Goal: Task Accomplishment & Management: Manage account settings

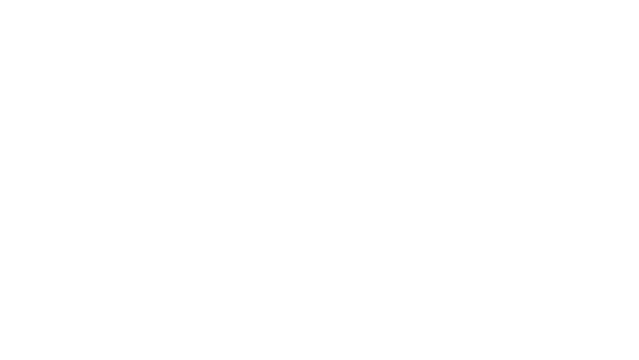
click at [310, 0] on html "x" at bounding box center [319, 0] width 639 height 0
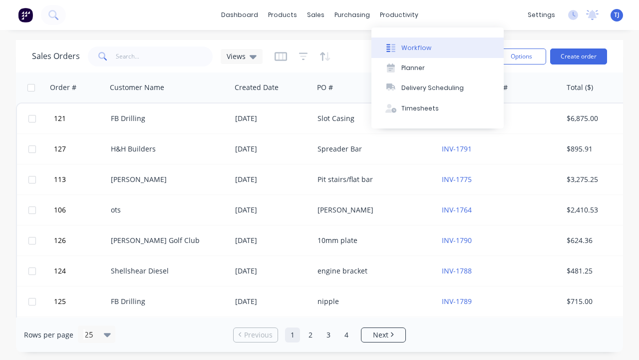
click at [401, 51] on button "Workflow" at bounding box center [438, 47] width 132 height 20
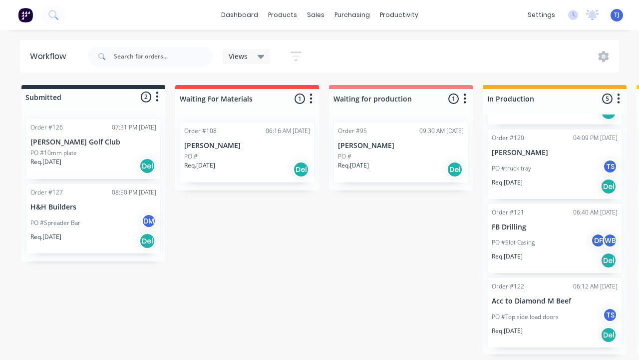
scroll to position [132, 0]
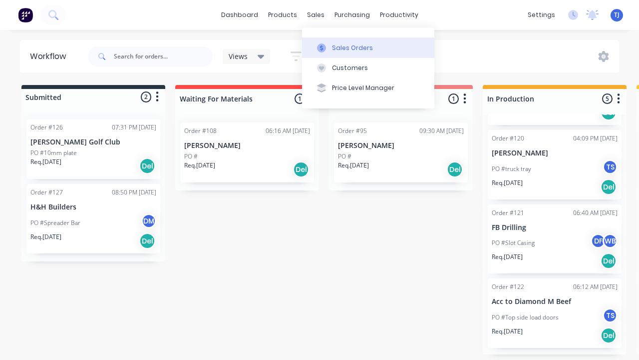
click at [324, 49] on icon at bounding box center [321, 47] width 9 height 9
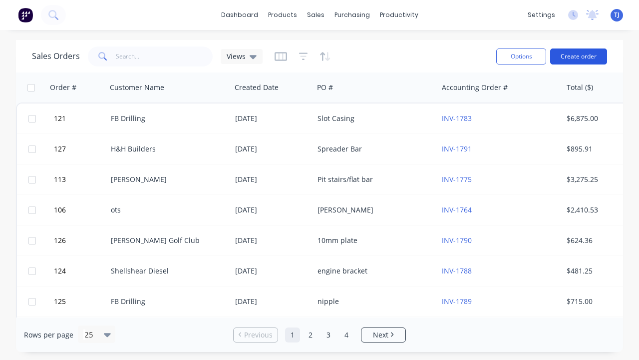
click at [592, 56] on button "Create order" at bounding box center [578, 56] width 57 height 16
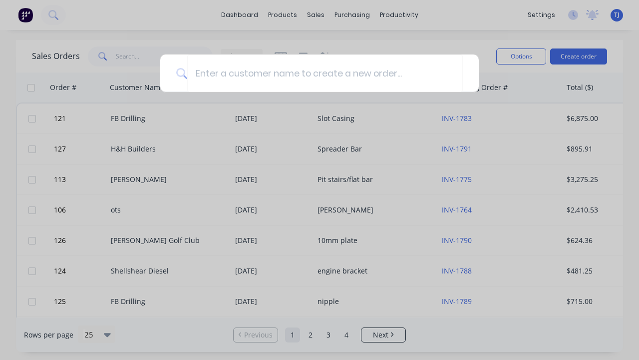
type input "B"
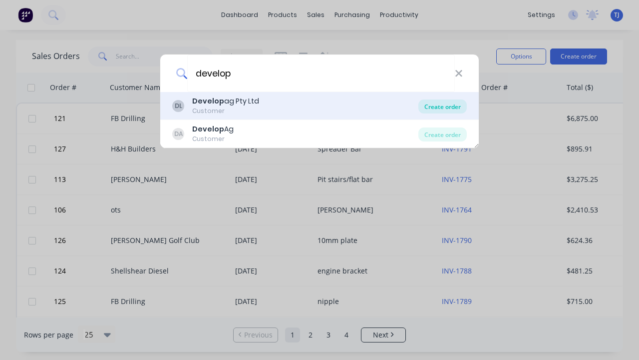
type input "develop"
click at [459, 109] on div "Create order" at bounding box center [443, 106] width 48 height 14
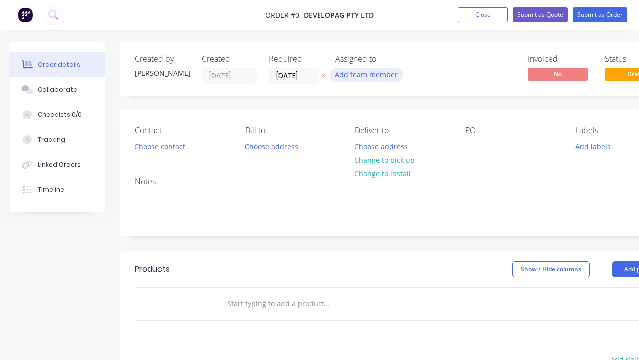
click at [390, 78] on button "Add team member" at bounding box center [366, 74] width 73 height 13
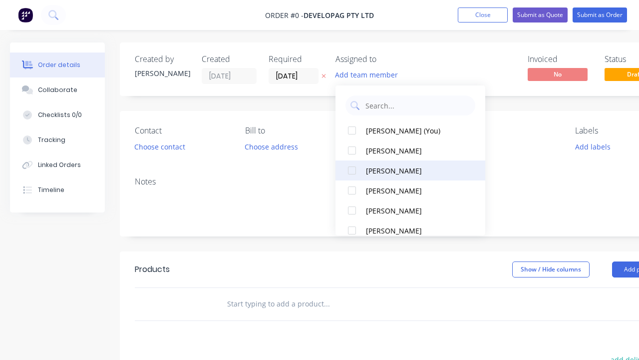
click at [387, 178] on button "[PERSON_NAME]" at bounding box center [411, 170] width 150 height 20
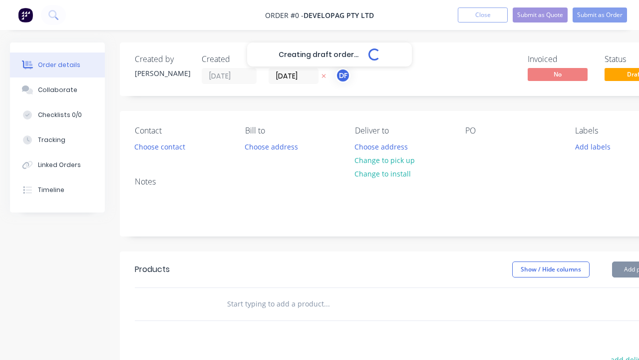
click at [516, 142] on div "Creating draft order... Loading... Order details Collaborate Checklists 0/0 Tra…" at bounding box center [347, 308] width 695 height 533
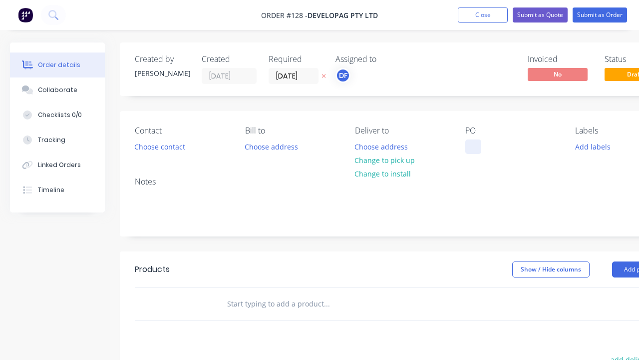
click at [473, 145] on div at bounding box center [473, 146] width 16 height 14
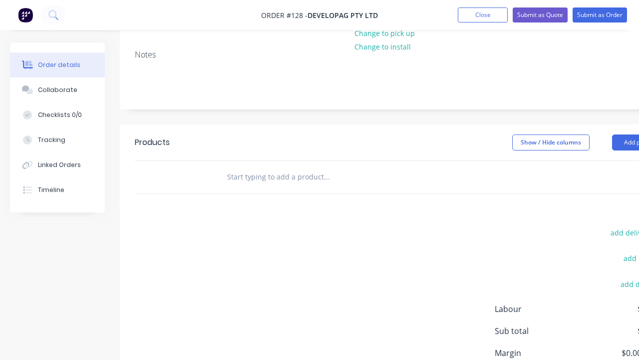
scroll to position [160, 0]
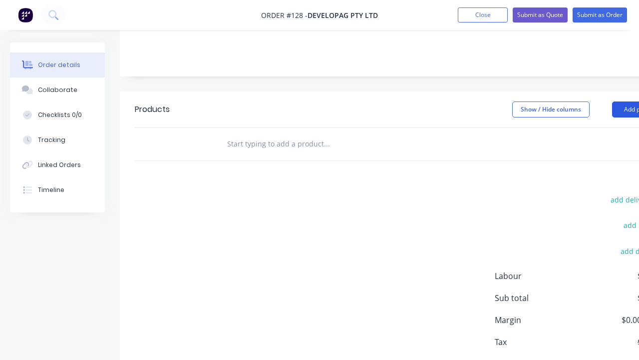
click at [622, 111] on button "Add product" at bounding box center [640, 109] width 57 height 16
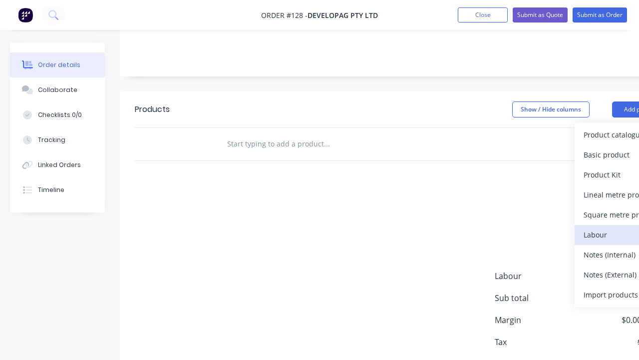
click at [612, 232] on div "Labour" at bounding box center [622, 234] width 77 height 14
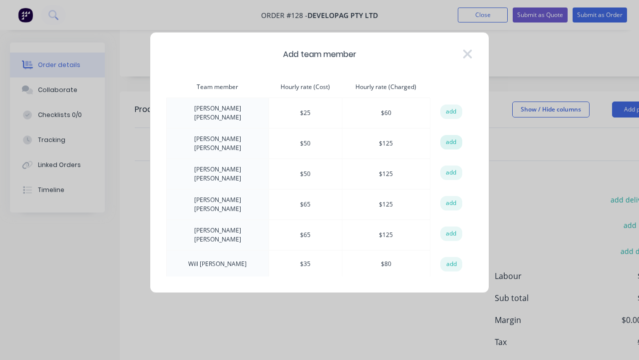
click at [454, 140] on button "add" at bounding box center [451, 142] width 22 height 15
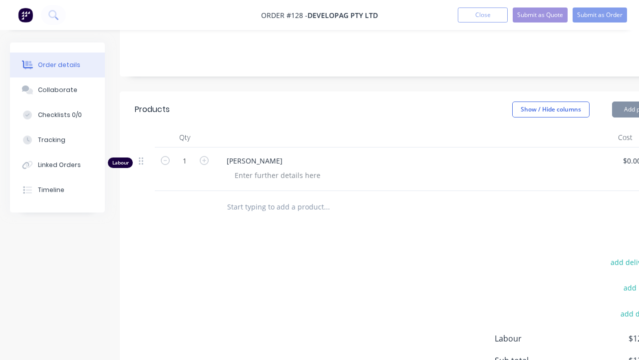
type input "$50.00"
type input "150"
type input "$125.00"
click at [189, 160] on input "1" at bounding box center [185, 160] width 26 height 15
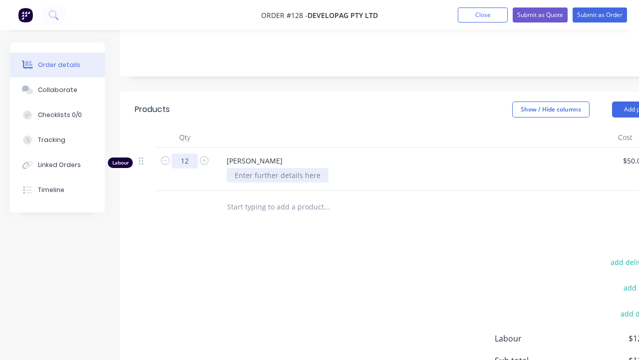
type input "12"
type input "$1,500.00"
click at [286, 170] on div at bounding box center [278, 175] width 102 height 14
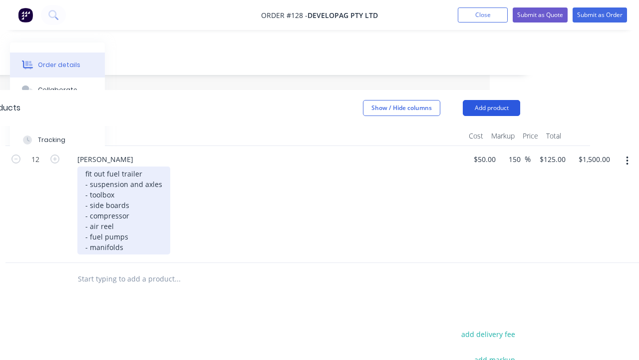
scroll to position [161, 149]
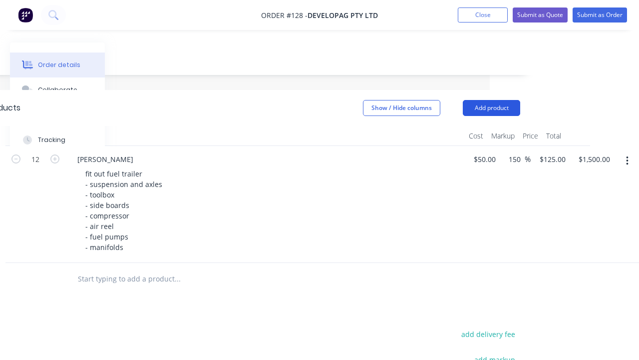
click at [492, 104] on button "Add product" at bounding box center [491, 108] width 57 height 16
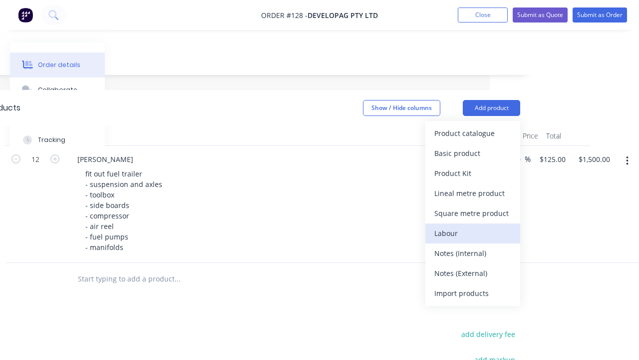
click at [467, 232] on div "Labour" at bounding box center [472, 233] width 77 height 14
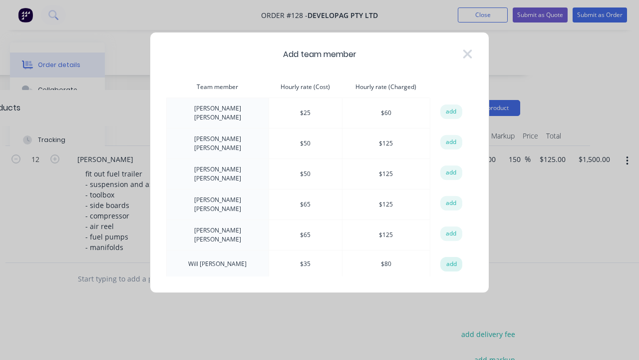
click at [449, 257] on button "add" at bounding box center [451, 264] width 22 height 15
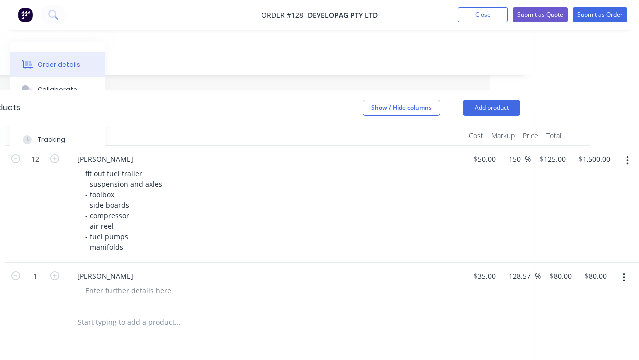
scroll to position [193, 149]
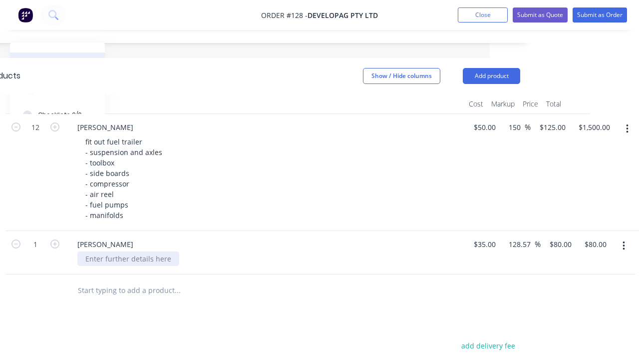
click at [159, 260] on div at bounding box center [128, 258] width 102 height 14
click at [601, 12] on button "Submit as Order" at bounding box center [600, 14] width 54 height 15
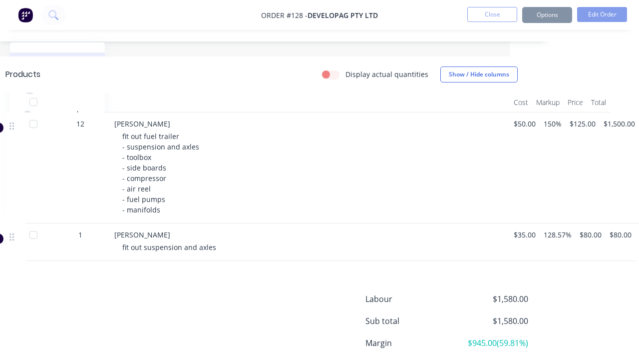
scroll to position [0, 55]
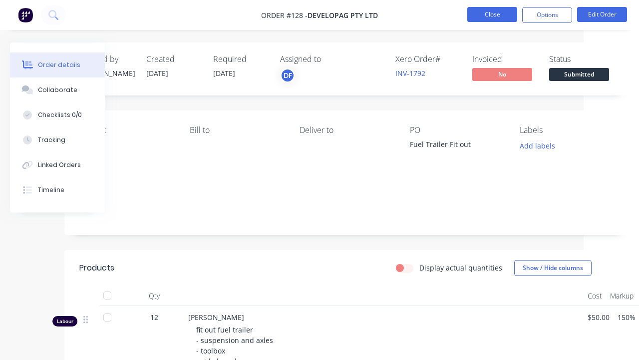
click at [481, 17] on button "Close" at bounding box center [492, 14] width 50 height 15
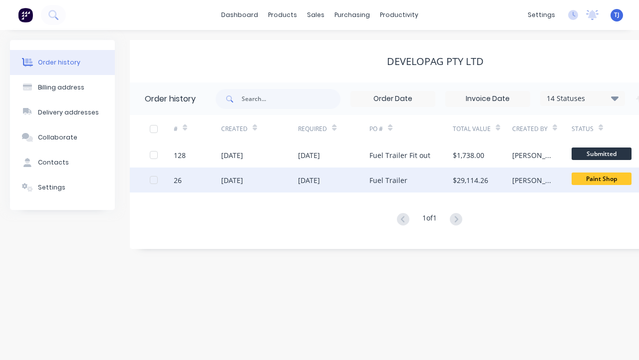
click at [350, 186] on div "[DATE]" at bounding box center [333, 179] width 71 height 25
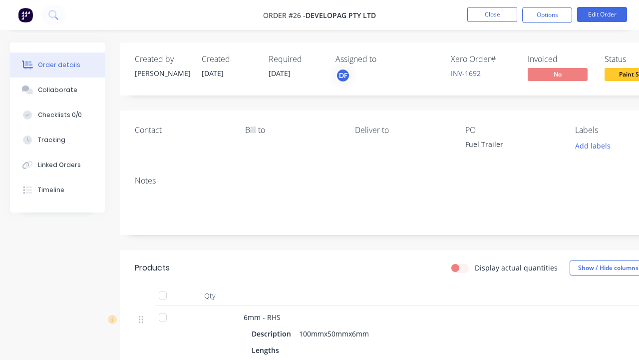
click at [626, 75] on span "Paint Shop" at bounding box center [635, 74] width 60 height 12
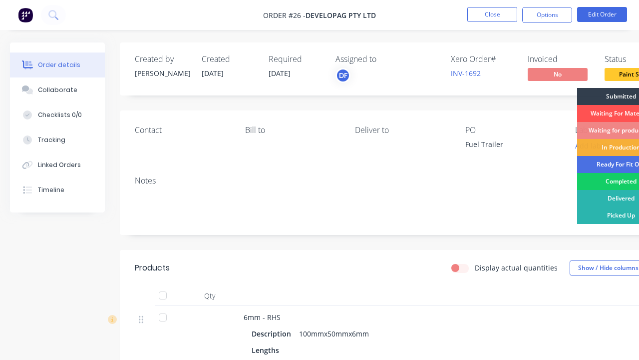
click at [601, 177] on div "Completed" at bounding box center [620, 181] width 87 height 17
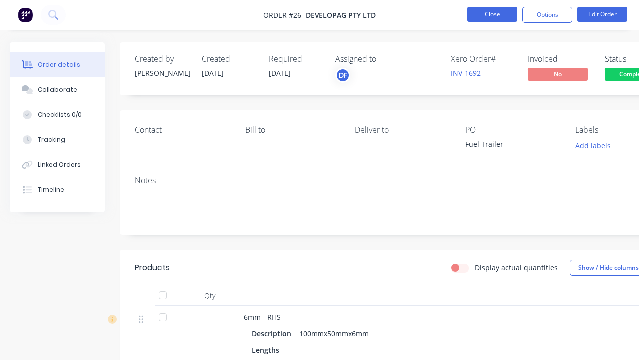
click at [488, 17] on button "Close" at bounding box center [492, 14] width 50 height 15
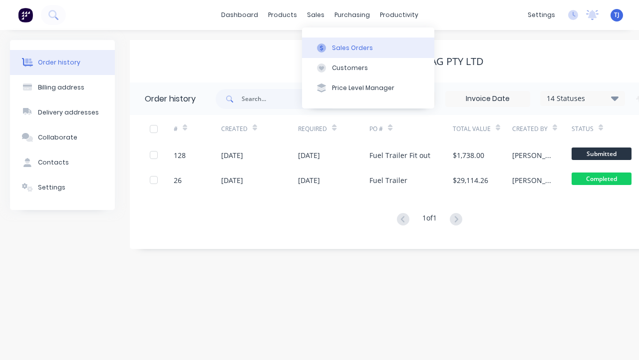
click at [365, 51] on div "Sales Orders" at bounding box center [352, 47] width 41 height 9
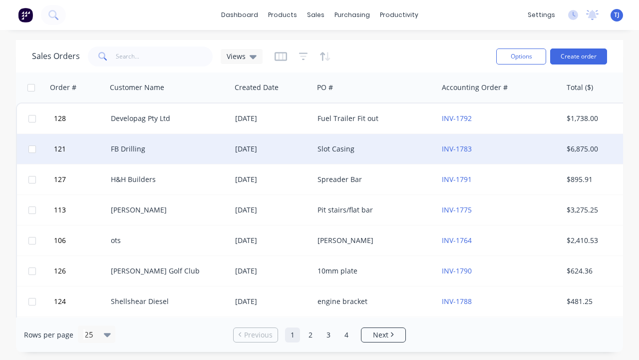
click at [197, 143] on div "FB Drilling" at bounding box center [169, 149] width 124 height 30
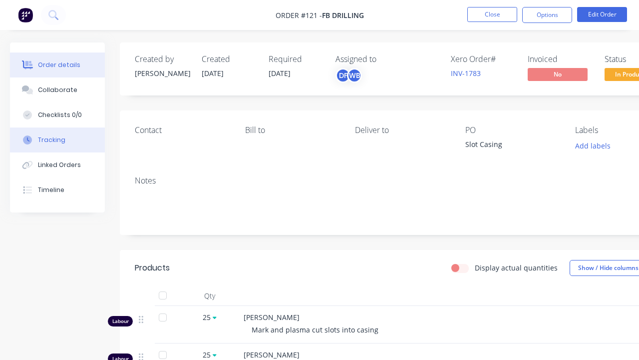
click at [43, 135] on button "Tracking" at bounding box center [57, 139] width 95 height 25
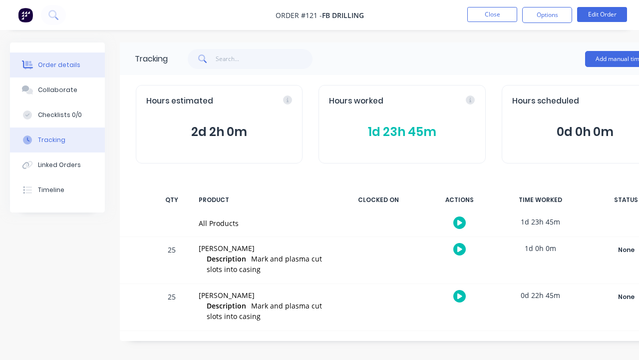
click at [78, 63] on button "Order details" at bounding box center [57, 64] width 95 height 25
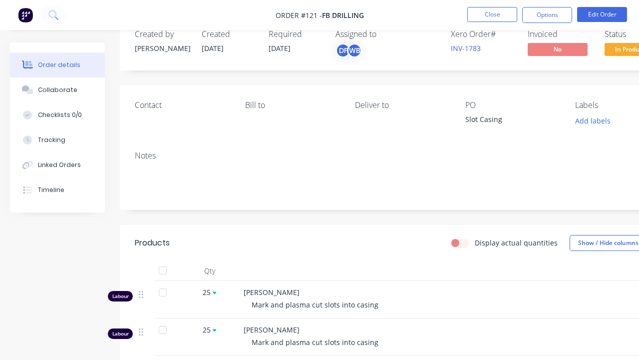
scroll to position [35, 0]
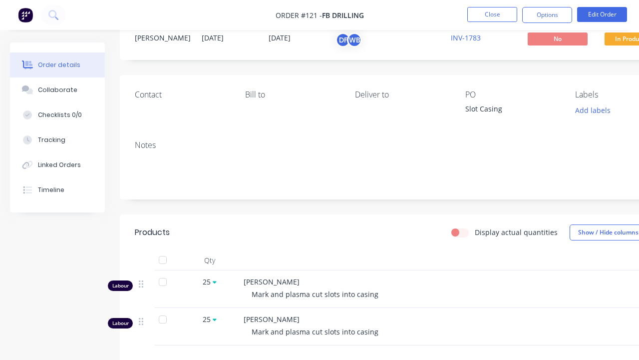
click at [475, 229] on label "Display actual quantities" at bounding box center [516, 232] width 83 height 10
click at [459, 229] on input "Display actual quantities" at bounding box center [455, 231] width 8 height 9
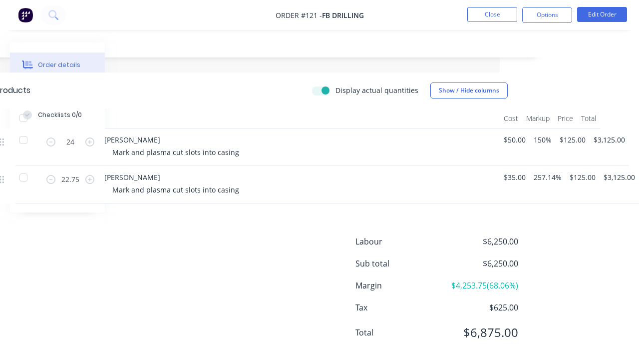
scroll to position [177, 139]
click at [336, 88] on label "Display actual quantities" at bounding box center [377, 90] width 83 height 10
click at [321, 88] on input "Display actual quantities" at bounding box center [317, 89] width 8 height 9
click at [336, 88] on label "Display actual quantities" at bounding box center [377, 90] width 83 height 10
click at [321, 88] on input "Display actual quantities" at bounding box center [317, 89] width 8 height 9
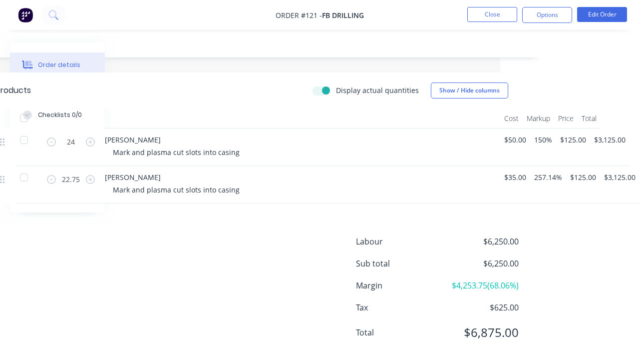
click at [336, 88] on label "Display actual quantities" at bounding box center [377, 90] width 83 height 10
click at [321, 88] on input "Display actual quantities" at bounding box center [317, 89] width 8 height 9
click at [336, 88] on label "Display actual quantities" at bounding box center [377, 90] width 83 height 10
click at [321, 88] on input "Display actual quantities" at bounding box center [317, 89] width 8 height 9
click at [336, 88] on label "Display actual quantities" at bounding box center [377, 90] width 83 height 10
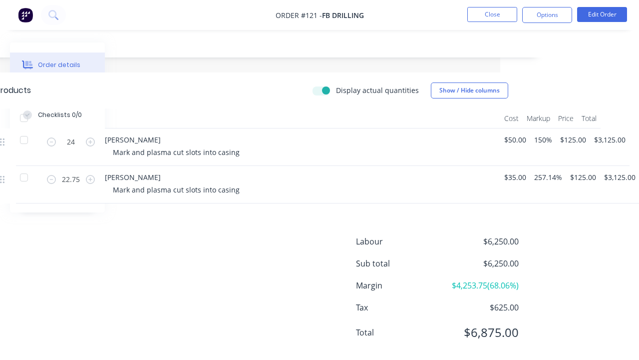
click at [321, 88] on input "Display actual quantities" at bounding box center [317, 89] width 8 height 9
checkbox input "false"
click at [594, 19] on button "Edit Order" at bounding box center [602, 14] width 50 height 15
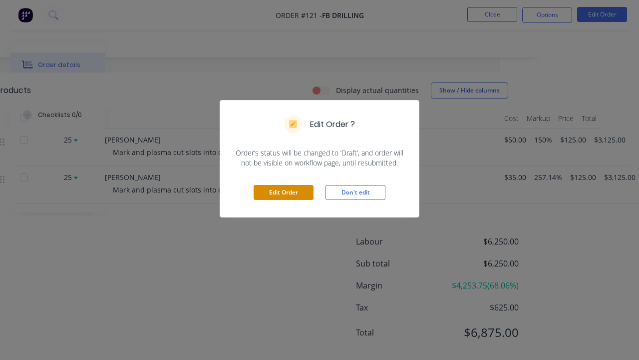
click at [307, 198] on button "Edit Order" at bounding box center [284, 192] width 60 height 15
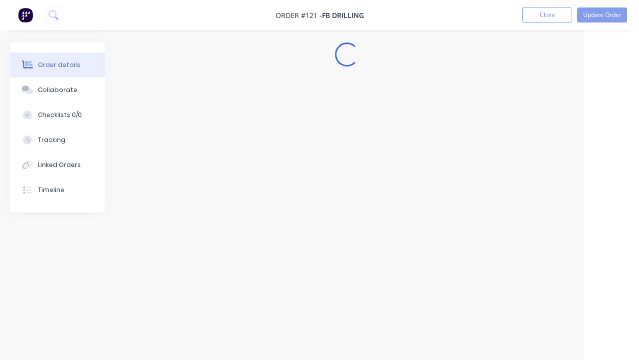
scroll to position [0, 55]
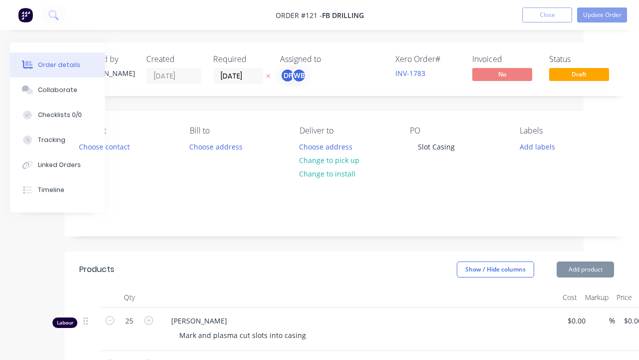
type input "$50.00"
type input "150"
type input "$125.00"
type input "$3,125.00"
type input "$35.00"
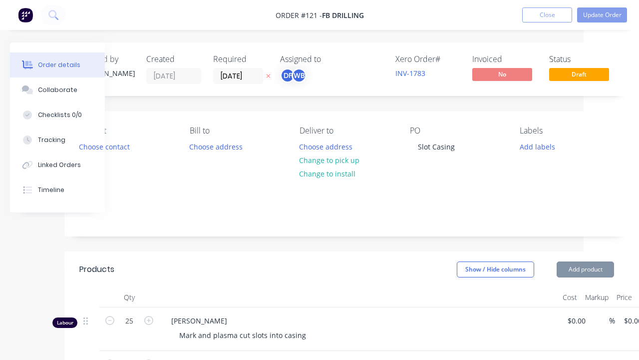
type input "257.14"
type input "$125.00"
type input "$3,125.00"
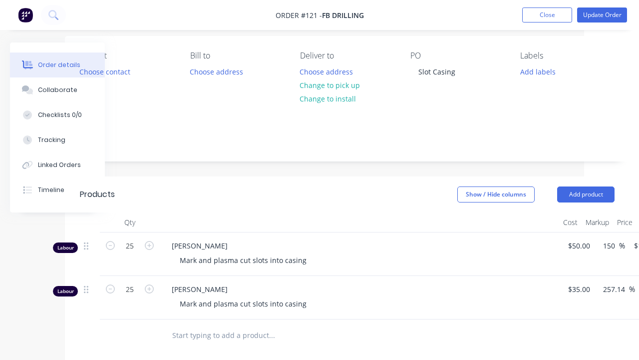
scroll to position [83, 55]
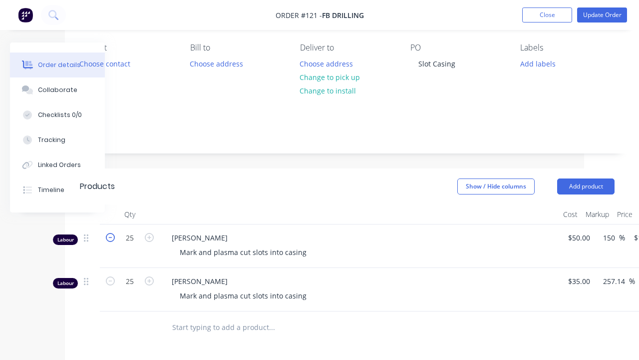
click at [106, 240] on icon "button" at bounding box center [110, 237] width 9 height 9
type input "24"
type input "$3,000.00"
click at [111, 279] on icon "button" at bounding box center [110, 280] width 9 height 9
type input "24"
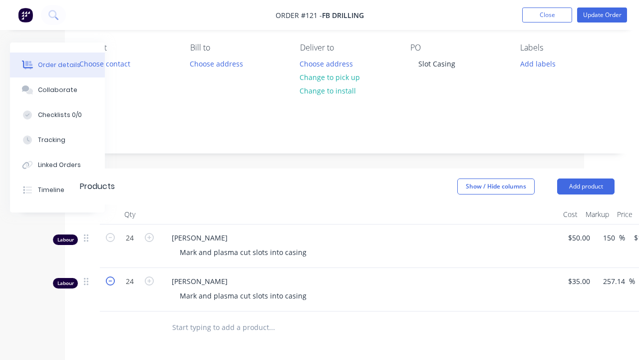
type input "$3,000.00"
click at [111, 279] on icon "button" at bounding box center [110, 280] width 9 height 9
type input "23"
type input "$2,875.00"
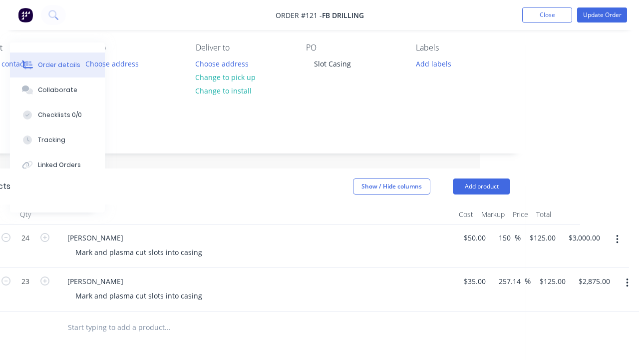
scroll to position [83, 159]
click at [595, 14] on button "Update Order" at bounding box center [602, 14] width 50 height 15
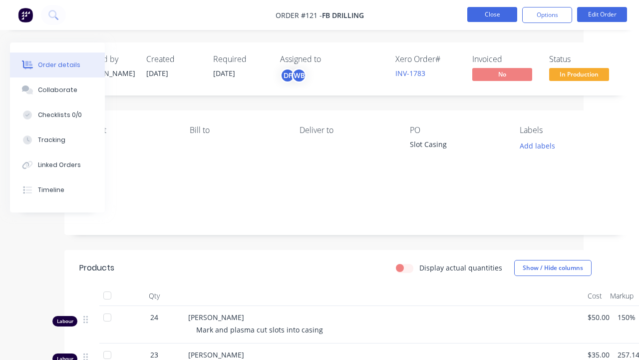
scroll to position [0, 55]
click at [484, 16] on button "Close" at bounding box center [492, 14] width 50 height 15
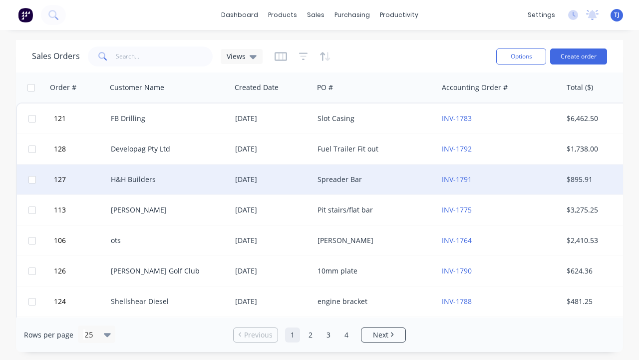
click at [295, 187] on div "[DATE]" at bounding box center [272, 179] width 82 height 30
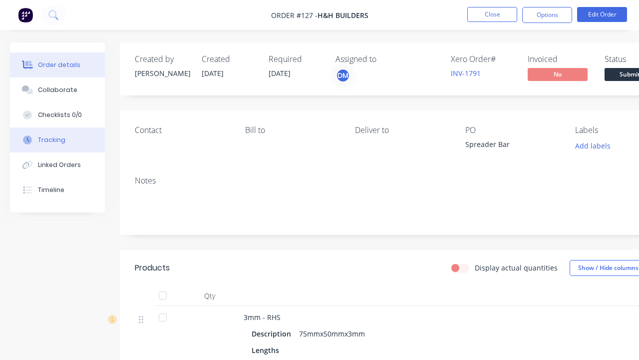
click at [76, 139] on button "Tracking" at bounding box center [57, 139] width 95 height 25
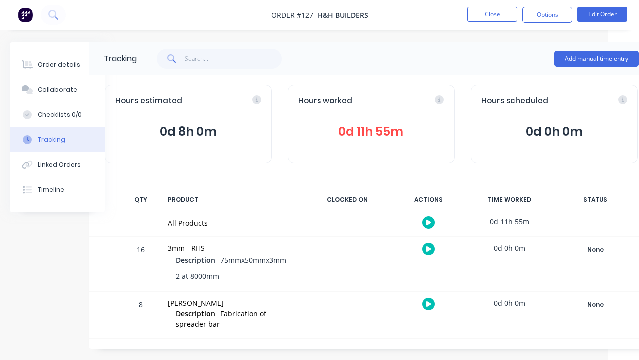
scroll to position [0, 31]
click at [47, 61] on div "Order details" at bounding box center [59, 64] width 42 height 9
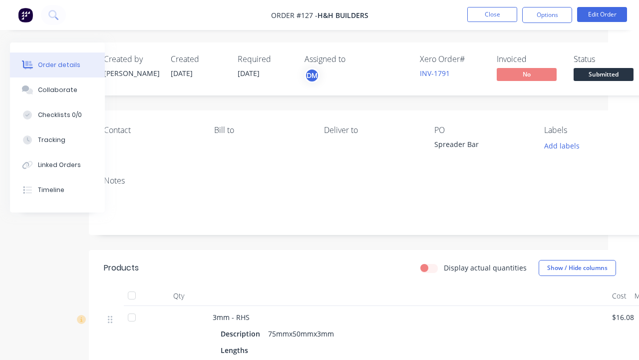
click at [444, 266] on label "Display actual quantities" at bounding box center [485, 267] width 83 height 10
click at [428, 266] on input "Display actual quantities" at bounding box center [425, 266] width 8 height 9
checkbox input "true"
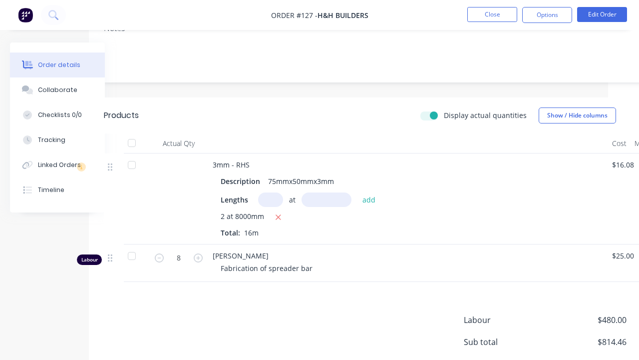
scroll to position [154, 31]
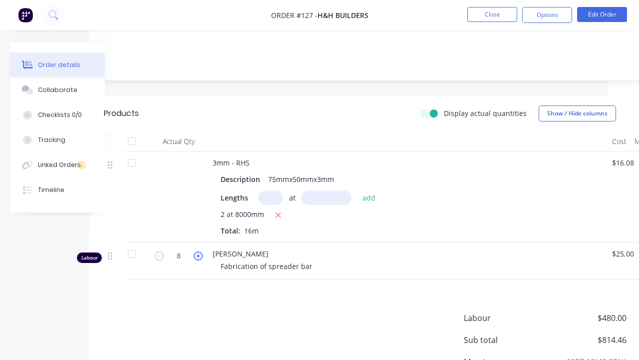
click at [200, 255] on icon "button" at bounding box center [198, 255] width 9 height 9
type input "11"
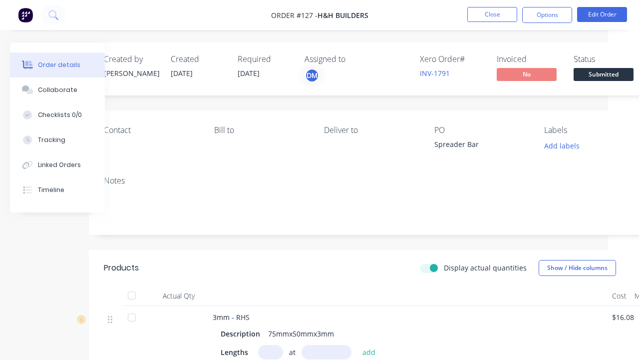
scroll to position [0, 31]
click at [613, 17] on button "Edit Order" at bounding box center [602, 14] width 50 height 15
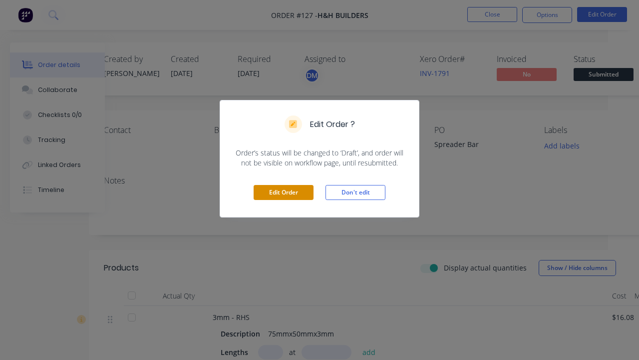
click at [303, 195] on button "Edit Order" at bounding box center [284, 192] width 60 height 15
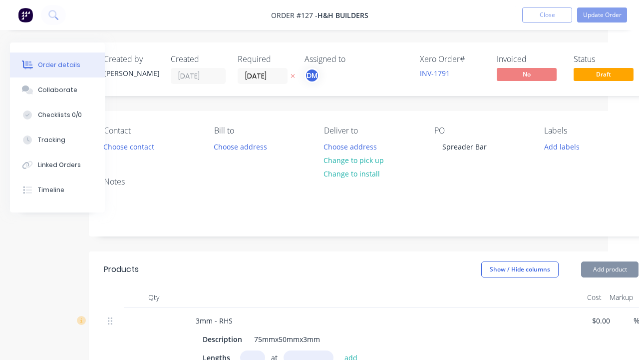
type input "$16.08"
type input "30"
type input "$20.904"
type input "$334.46"
type input "$25.00"
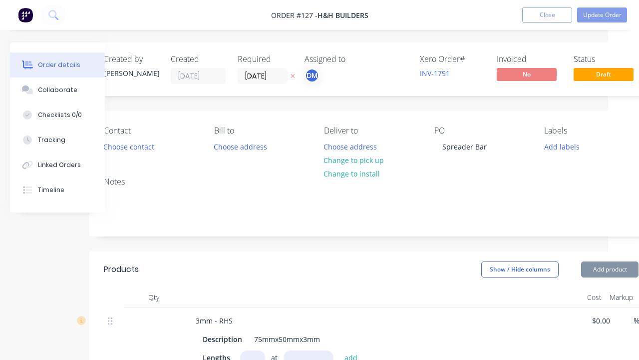
type input "140"
type input "$60.00"
type input "$480.00"
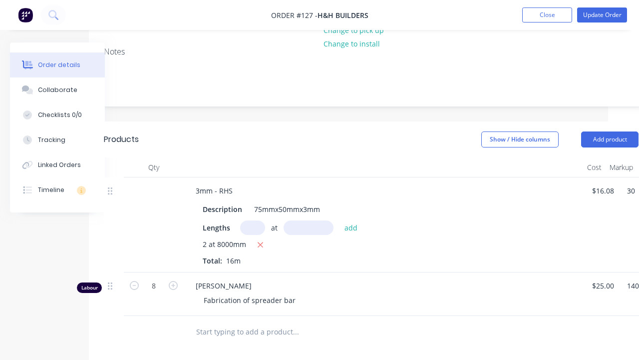
scroll to position [132, 31]
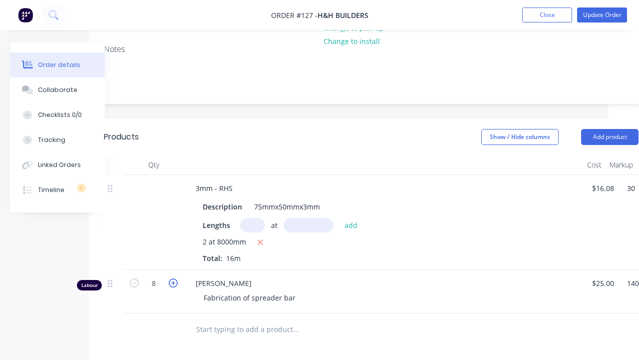
click at [172, 280] on icon "button" at bounding box center [173, 282] width 9 height 9
type input "9"
type input "$540.00"
click at [172, 280] on icon "button" at bounding box center [173, 282] width 9 height 9
type input "10"
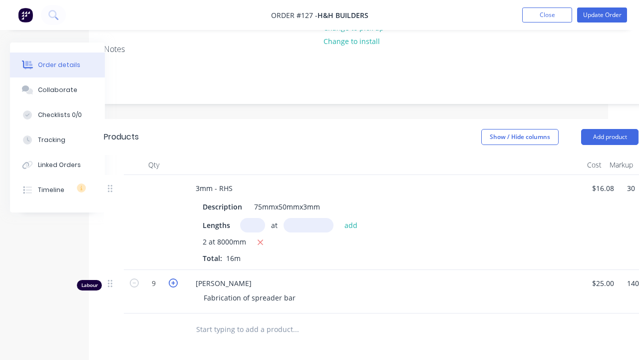
type input "$600.00"
click at [172, 280] on icon "button" at bounding box center [173, 282] width 9 height 9
type input "11"
type input "$660.00"
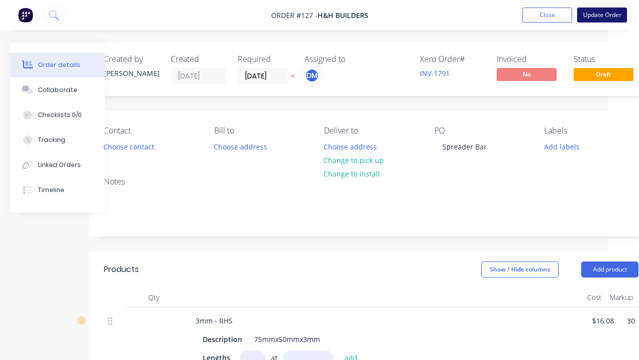
scroll to position [0, 31]
click at [601, 11] on button "Update Order" at bounding box center [602, 14] width 50 height 15
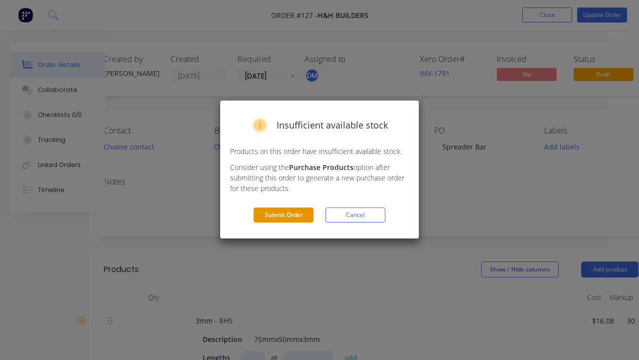
click at [296, 215] on button "Submit Order" at bounding box center [284, 214] width 60 height 15
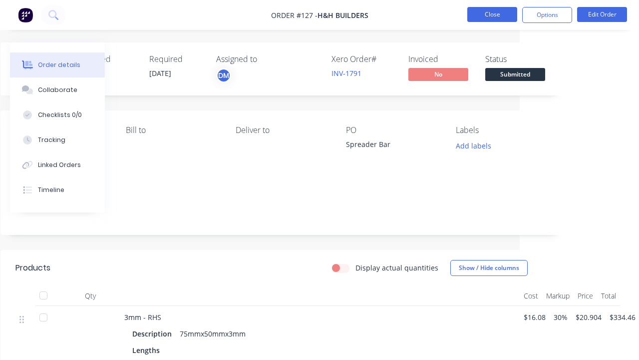
scroll to position [0, 119]
click at [493, 16] on button "Close" at bounding box center [492, 14] width 50 height 15
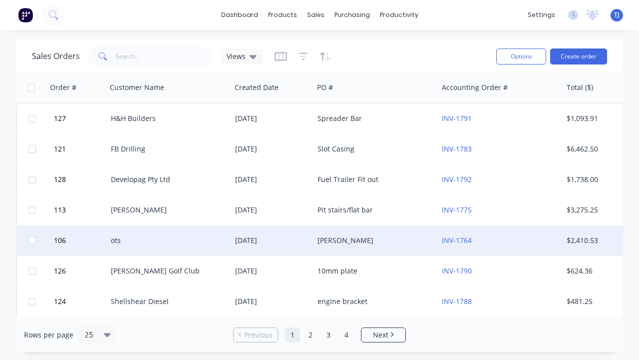
scroll to position [40, 0]
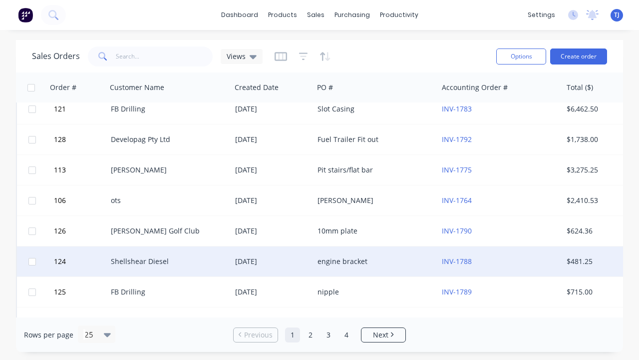
click at [217, 252] on div "Shellshear Diesel" at bounding box center [169, 261] width 124 height 30
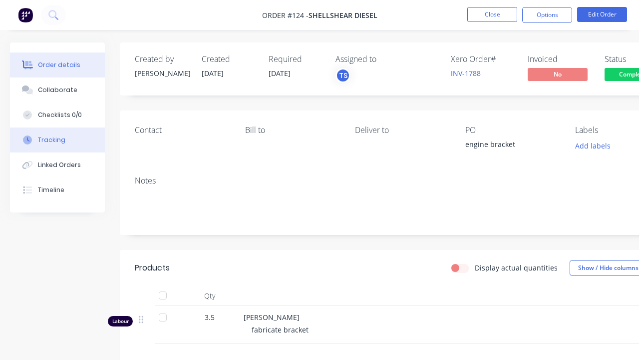
click at [84, 141] on button "Tracking" at bounding box center [57, 139] width 95 height 25
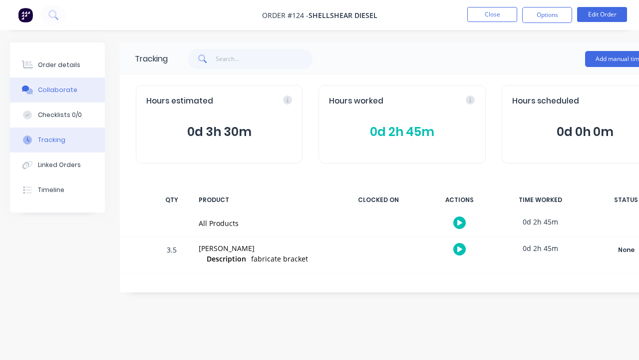
click at [71, 99] on button "Collaborate" at bounding box center [57, 89] width 95 height 25
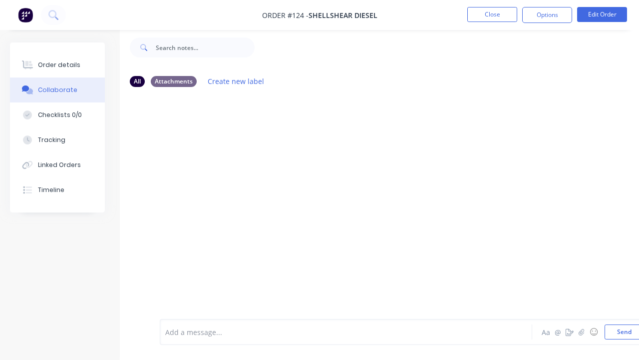
scroll to position [15, 0]
click at [183, 82] on div "Attachments" at bounding box center [174, 80] width 46 height 11
click at [145, 86] on div "All Attachments Create new label" at bounding box center [402, 80] width 545 height 13
click at [135, 81] on div "All" at bounding box center [137, 80] width 15 height 11
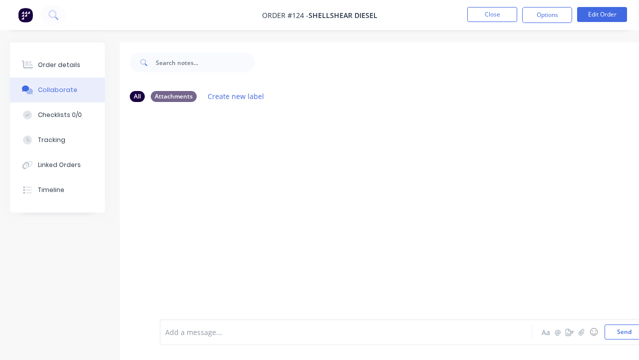
scroll to position [0, 0]
click at [67, 64] on div "Order details" at bounding box center [59, 64] width 42 height 9
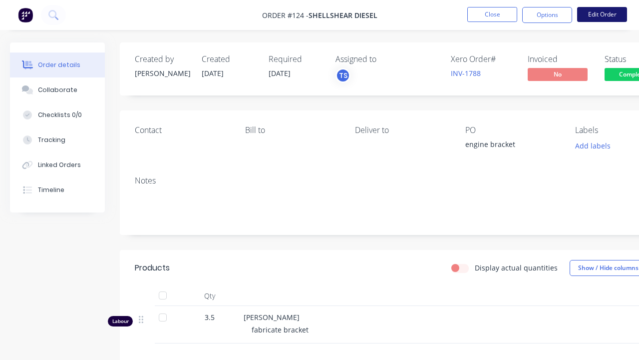
click at [609, 7] on button "Edit Order" at bounding box center [602, 14] width 50 height 15
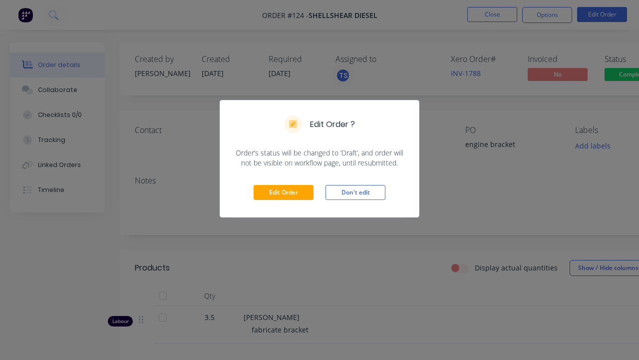
click at [299, 205] on div "Edit Order Don't edit" at bounding box center [319, 192] width 199 height 49
click at [299, 177] on div "Edit Order Don't edit" at bounding box center [319, 192] width 199 height 49
click at [295, 191] on button "Edit Order" at bounding box center [284, 192] width 60 height 15
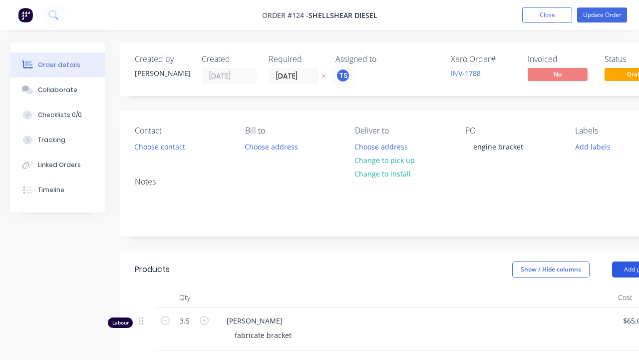
click at [622, 263] on button "Add product" at bounding box center [640, 269] width 57 height 16
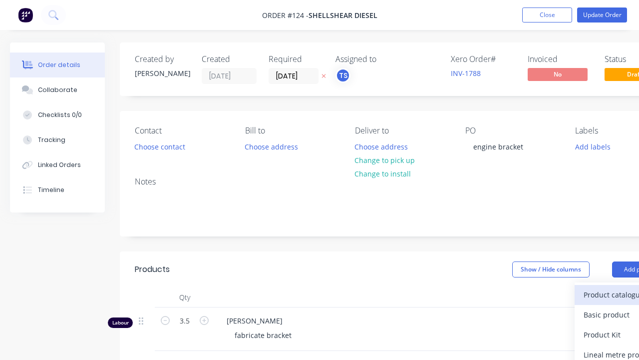
click at [617, 298] on div "Product catalogue" at bounding box center [622, 294] width 77 height 14
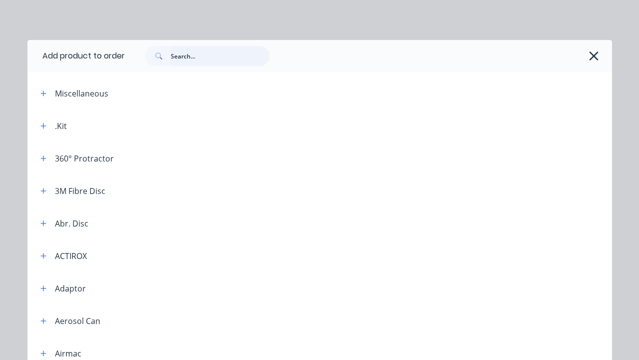
click at [209, 51] on input "text" at bounding box center [220, 56] width 99 height 20
type input "plate"
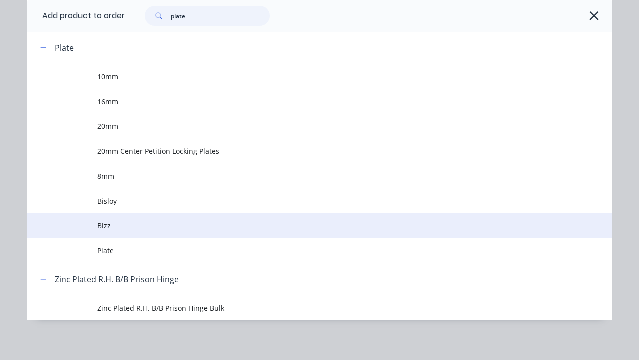
scroll to position [635, 0]
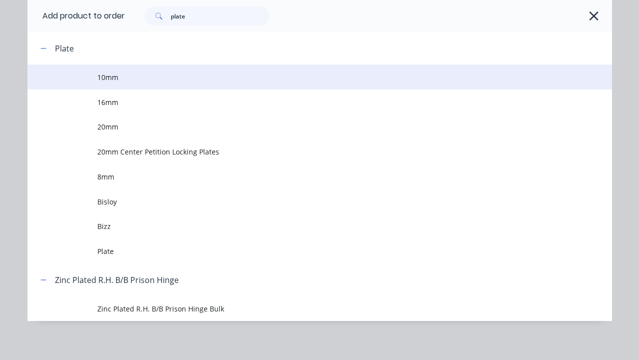
click at [107, 75] on span "10mm" at bounding box center [303, 77] width 412 height 10
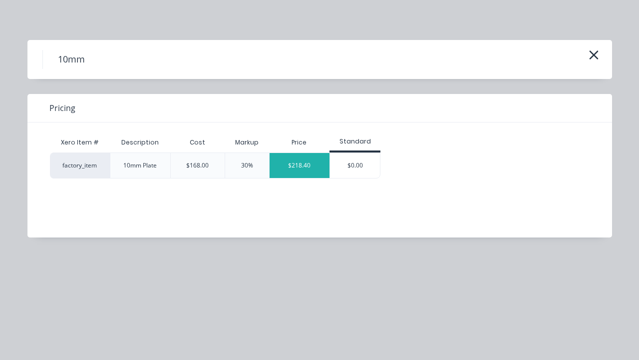
click at [288, 159] on div "$218.40" at bounding box center [300, 165] width 60 height 25
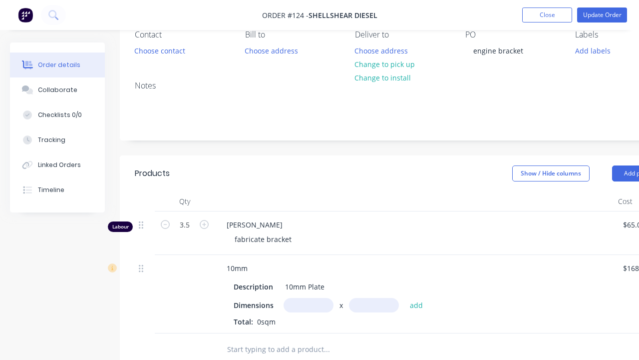
scroll to position [135, 0]
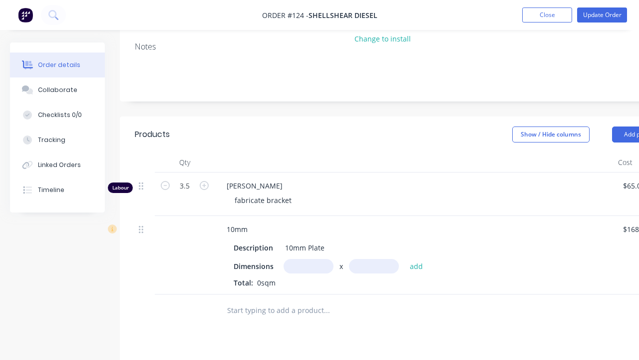
click at [296, 262] on input "text" at bounding box center [309, 266] width 50 height 14
type input "0.4m"
click at [365, 269] on input "text" at bounding box center [374, 266] width 50 height 14
type input "0.35m"
click at [410, 265] on button "add" at bounding box center [416, 265] width 23 height 13
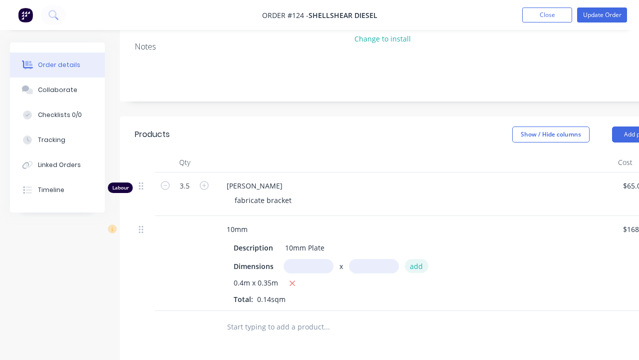
type input "$30.58"
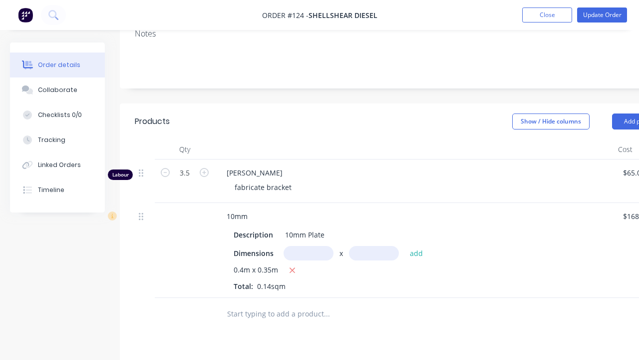
click at [321, 251] on input "text" at bounding box center [309, 253] width 50 height 14
type input "0.6m"
click at [385, 246] on input "text" at bounding box center [374, 253] width 50 height 14
type input "0.065m"
click at [426, 248] on button "add" at bounding box center [416, 252] width 23 height 13
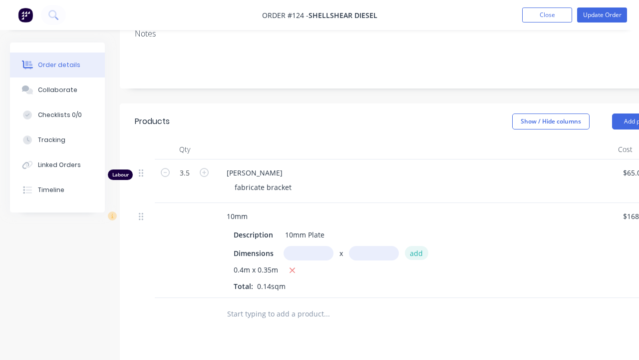
type input "$39.09"
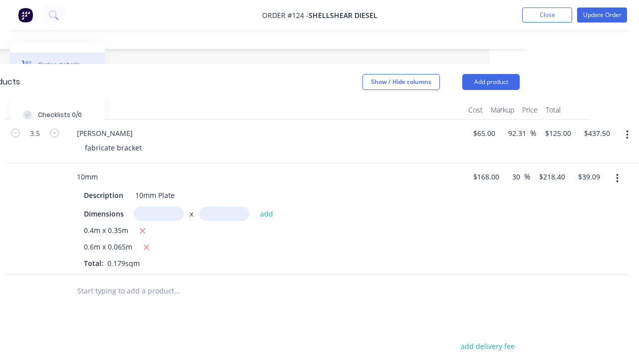
scroll to position [187, 150]
click at [498, 76] on button "Add product" at bounding box center [490, 82] width 57 height 16
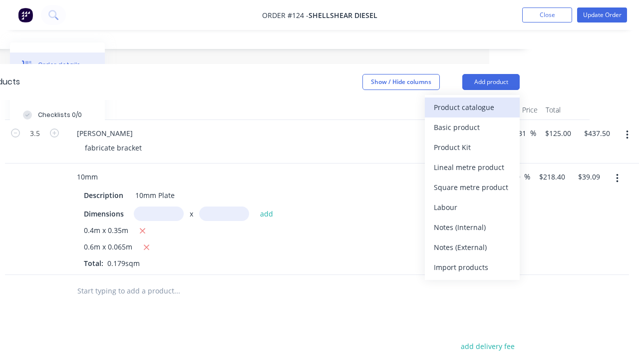
click at [494, 111] on div "Product catalogue" at bounding box center [472, 107] width 77 height 14
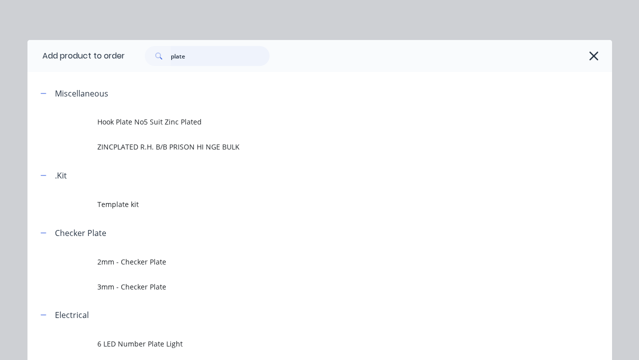
click at [206, 53] on input "plate" at bounding box center [220, 56] width 99 height 20
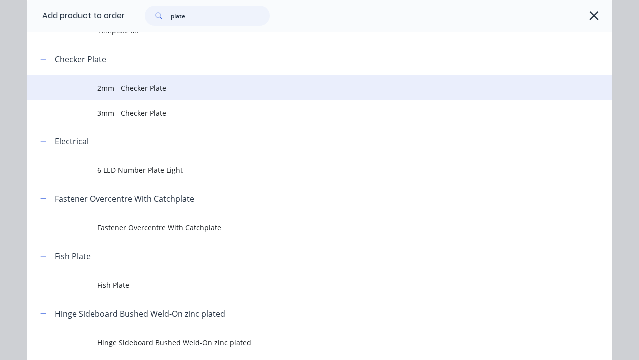
scroll to position [169, 0]
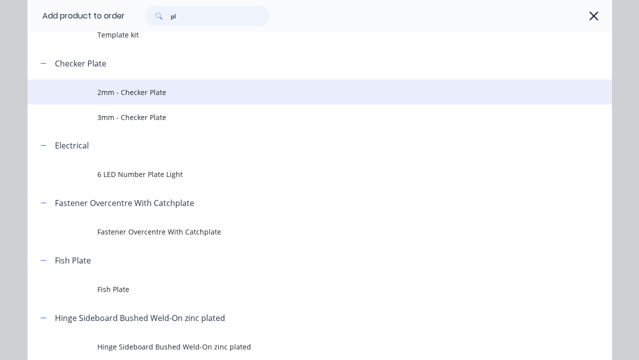
type input "p"
type input "sheet"
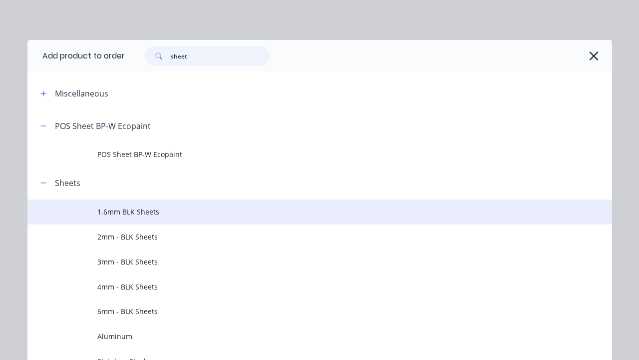
scroll to position [17, 0]
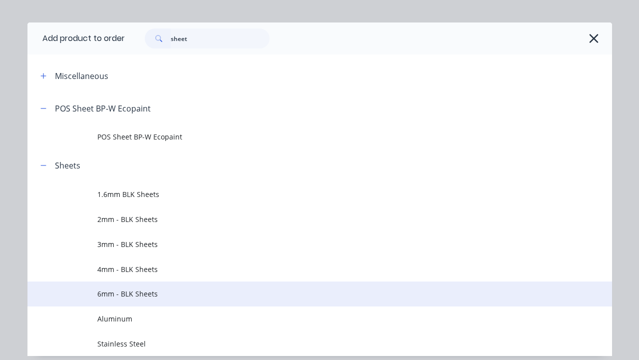
click at [136, 293] on span "6mm - BLK Sheets" at bounding box center [303, 293] width 412 height 10
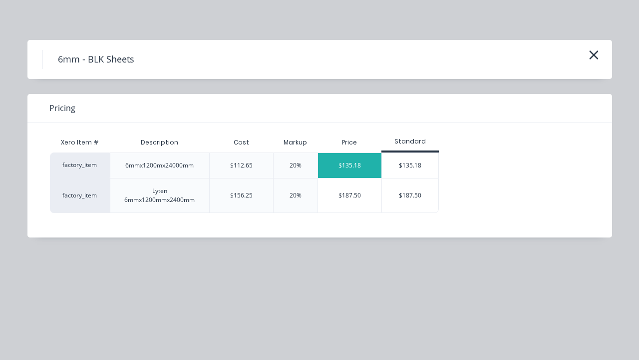
click at [340, 159] on div "$135.18" at bounding box center [349, 165] width 63 height 25
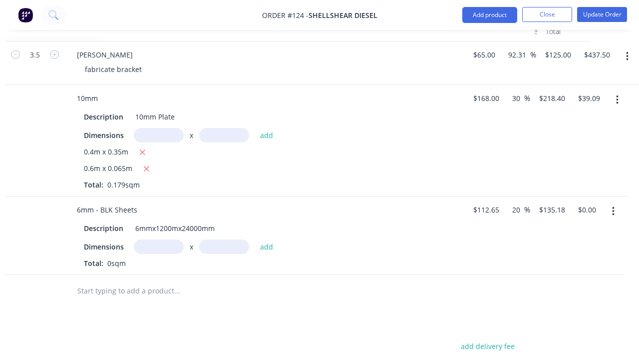
click at [171, 243] on input "text" at bounding box center [159, 246] width 50 height 14
type input "0.125m"
click at [209, 241] on input "text" at bounding box center [224, 246] width 50 height 14
type input "0.06m"
click at [262, 243] on button "add" at bounding box center [266, 245] width 23 height 13
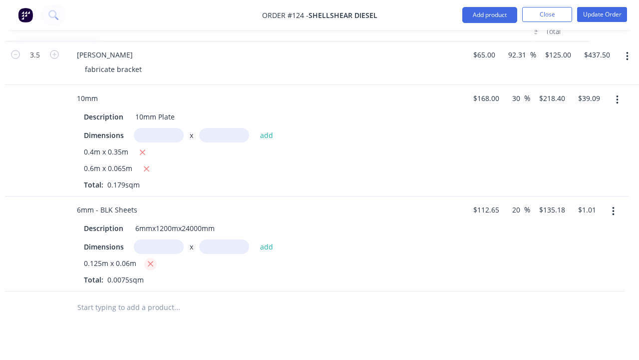
click at [148, 261] on icon "button" at bounding box center [150, 263] width 5 height 5
type input "$0.00"
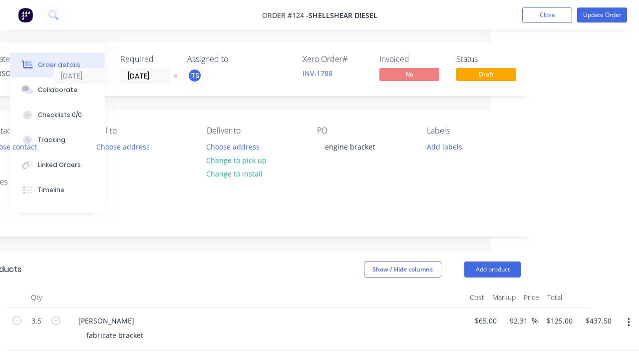
scroll to position [0, 148]
click at [608, 15] on button "Update Order" at bounding box center [602, 14] width 50 height 15
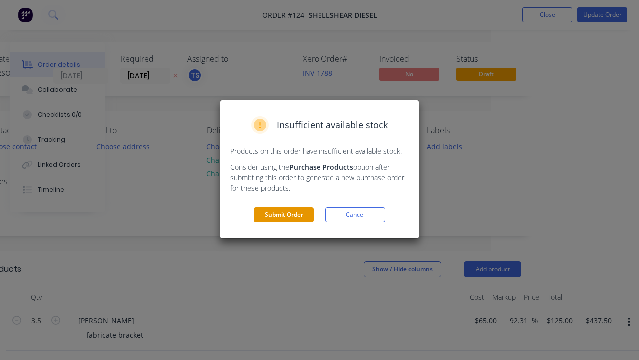
click at [310, 214] on button "Submit Order" at bounding box center [284, 214] width 60 height 15
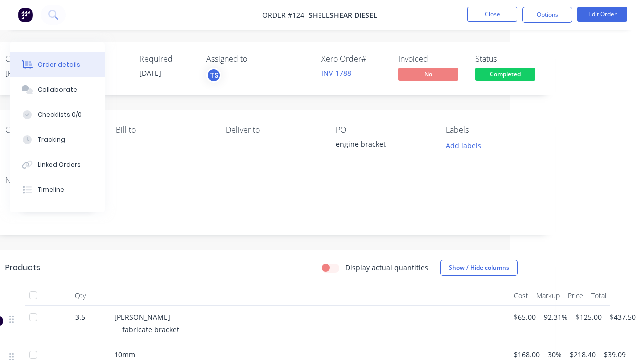
scroll to position [0, 129]
click at [505, 15] on button "Close" at bounding box center [492, 14] width 50 height 15
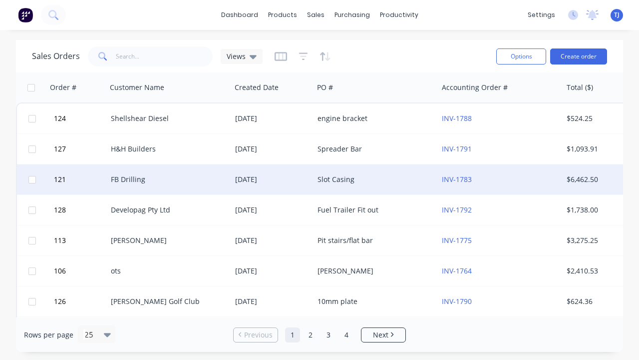
click at [153, 185] on div "FB Drilling" at bounding box center [169, 179] width 124 height 30
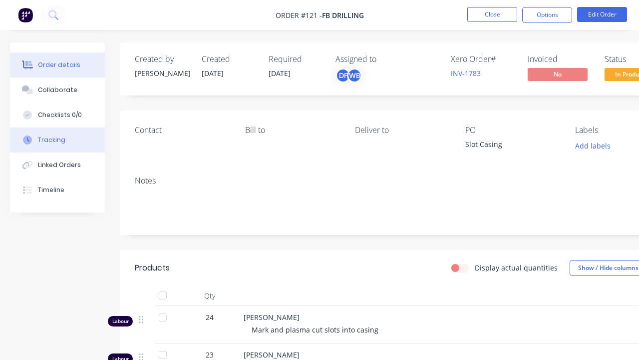
click at [72, 140] on button "Tracking" at bounding box center [57, 139] width 95 height 25
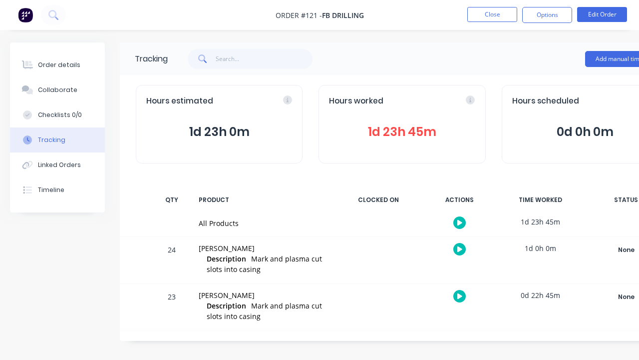
click at [369, 129] on span "1d 23h 45m" at bounding box center [402, 132] width 146 height 18
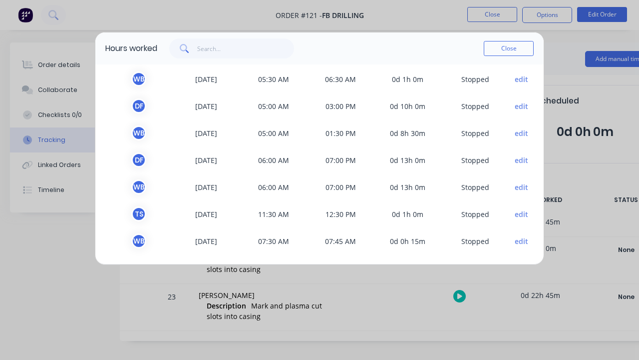
scroll to position [57, 0]
click at [507, 47] on button "Close" at bounding box center [509, 48] width 50 height 15
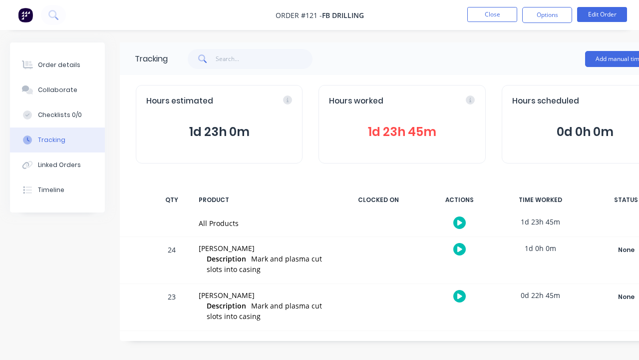
scroll to position [0, 0]
click at [592, 26] on nav "Order #121 - FB Drilling Close Options Edit Order" at bounding box center [319, 15] width 639 height 30
click at [595, 14] on button "Edit Order" at bounding box center [602, 14] width 50 height 15
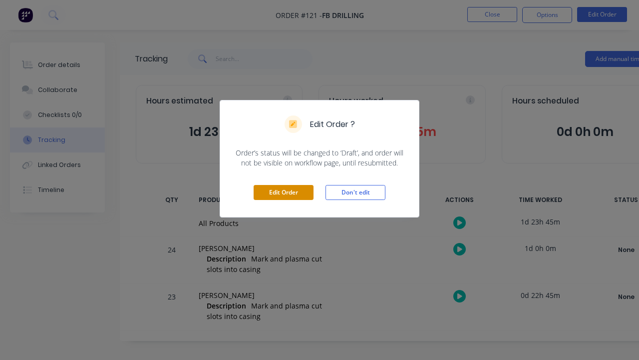
click at [296, 199] on button "Edit Order" at bounding box center [284, 192] width 60 height 15
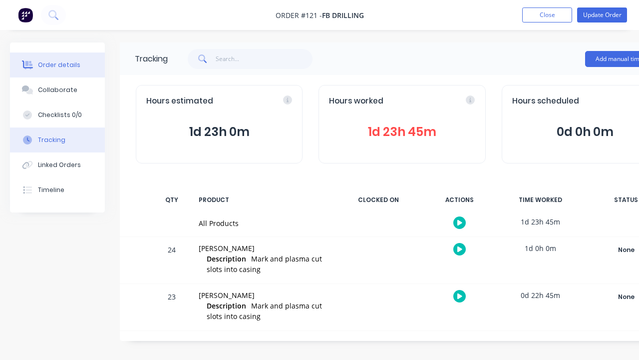
click at [71, 67] on div "Order details" at bounding box center [59, 64] width 42 height 9
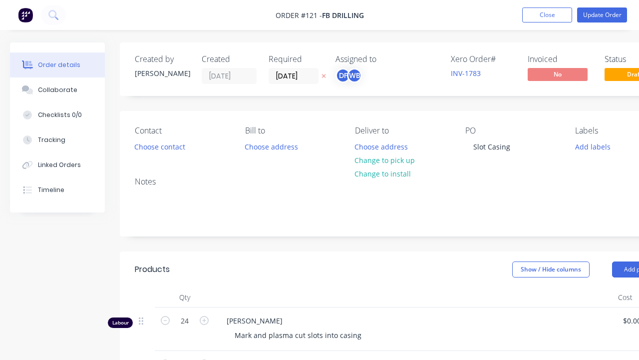
type input "$50.00"
type input "150"
type input "$125.00"
type input "$3,000.00"
type input "$35.00"
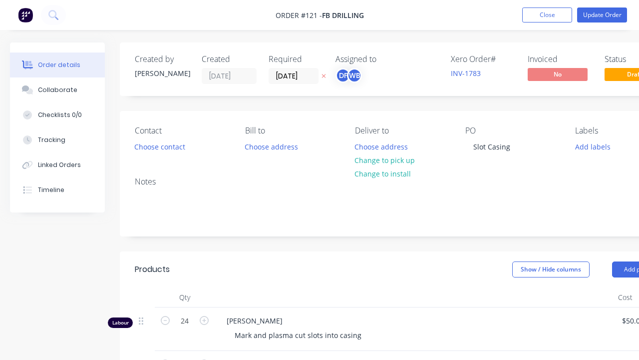
type input "257.14"
type input "$125.00"
type input "$2,875.00"
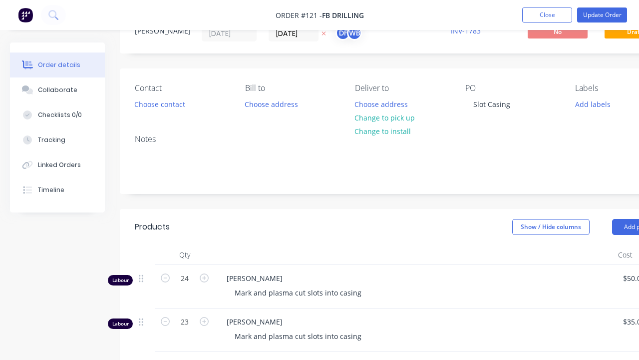
scroll to position [56, 0]
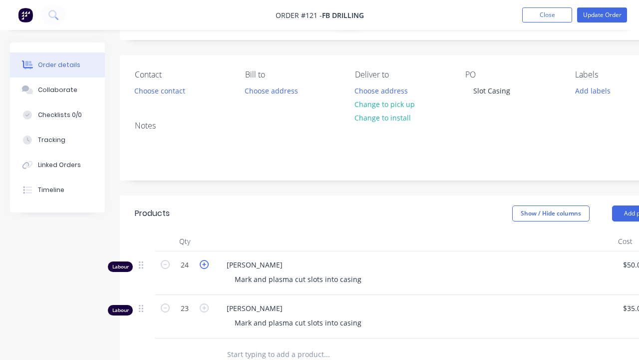
click at [206, 266] on icon "button" at bounding box center [204, 264] width 9 height 9
type input "25"
type input "$3,125.00"
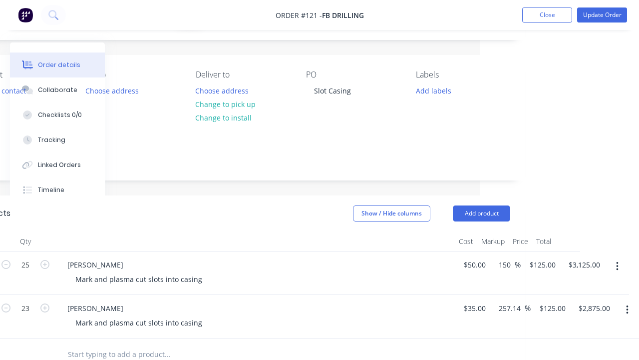
scroll to position [56, 159]
click at [477, 210] on button "Add product" at bounding box center [481, 213] width 57 height 16
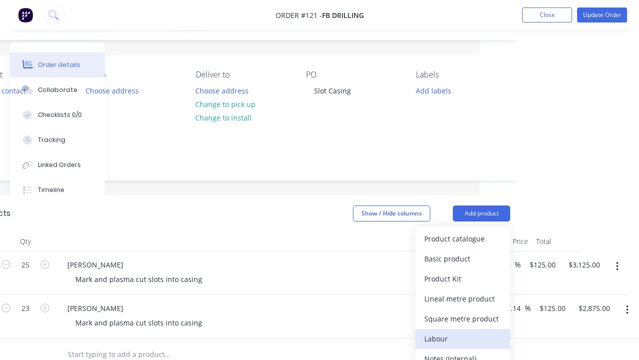
click at [455, 338] on div "Labour" at bounding box center [462, 338] width 77 height 14
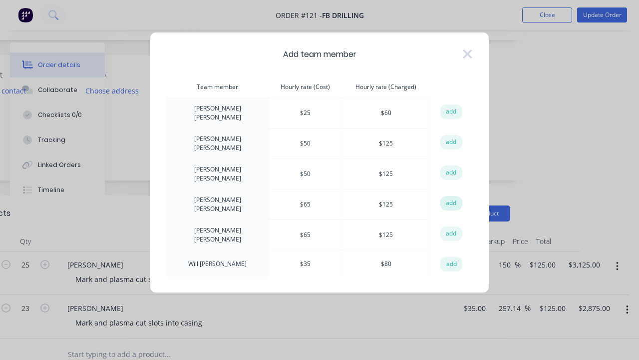
click at [449, 196] on button "add" at bounding box center [451, 203] width 22 height 15
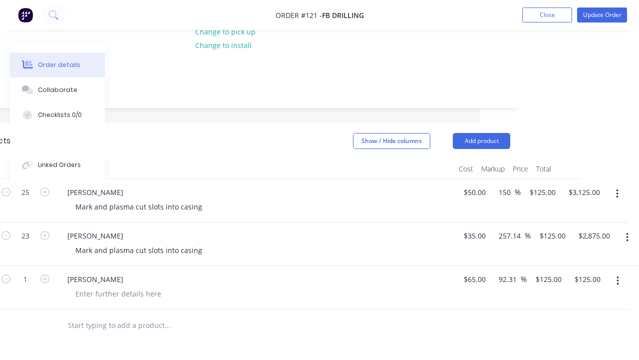
scroll to position [155, 159]
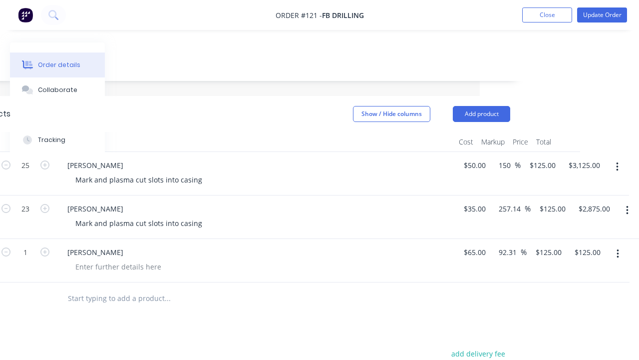
click at [139, 273] on div "[PERSON_NAME]" at bounding box center [255, 260] width 400 height 43
click at [139, 262] on div at bounding box center [118, 266] width 102 height 14
click at [205, 174] on div "Mark and plasma cut slots into casing" at bounding box center [138, 179] width 143 height 14
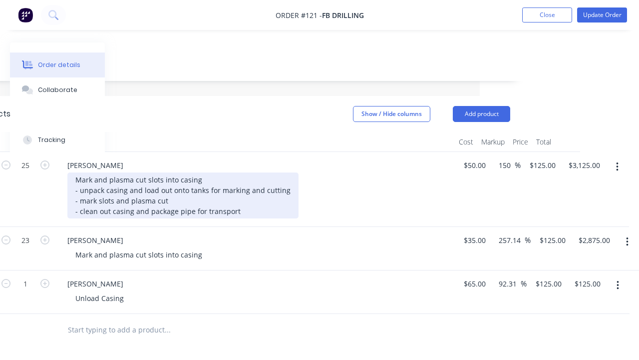
click at [247, 203] on div "Mark and plasma cut slots into casing - unpack casing and load out onto tanks f…" at bounding box center [182, 195] width 231 height 46
drag, startPoint x: 237, startPoint y: 210, endPoint x: 61, endPoint y: 192, distance: 176.3
click at [61, 191] on div "[PERSON_NAME] [PERSON_NAME] and plasma cut slots into casing - unpack casing an…" at bounding box center [255, 189] width 400 height 75
copy div "- unpack casing and load out onto tanks for marking and cutting - mark slots an…"
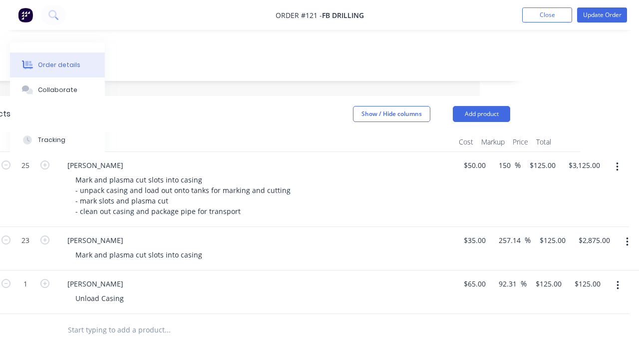
click at [208, 258] on div "Mark and plasma cut slots into casing" at bounding box center [259, 254] width 384 height 14
click at [199, 255] on div "Mark and plasma cut slots into casing" at bounding box center [138, 254] width 143 height 14
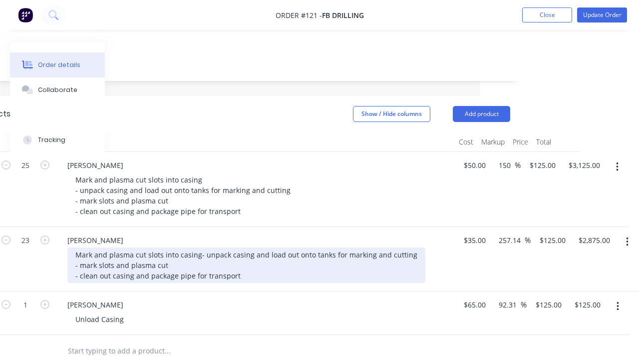
click at [198, 254] on div "Mark and plasma cut slots into casing - unpack casing and load out onto tanks f…" at bounding box center [246, 264] width 358 height 35
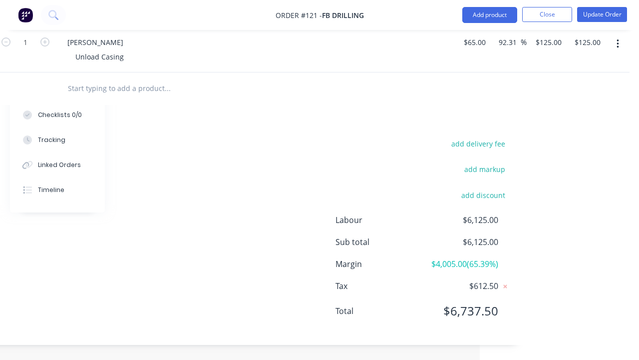
scroll to position [427, 159]
click at [189, 273] on div "add delivery fee add markup add discount Labour $6,125.00 Sub total $6,125.00 M…" at bounding box center [243, 233] width 535 height 193
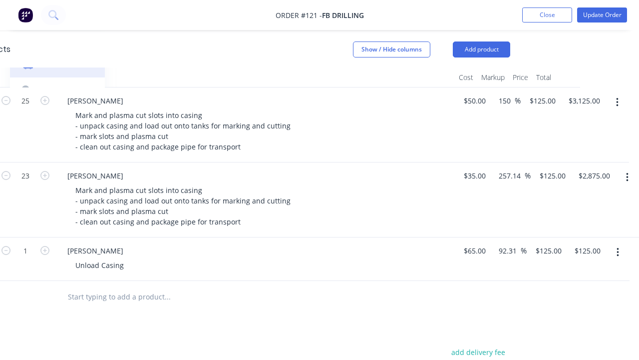
scroll to position [318, 159]
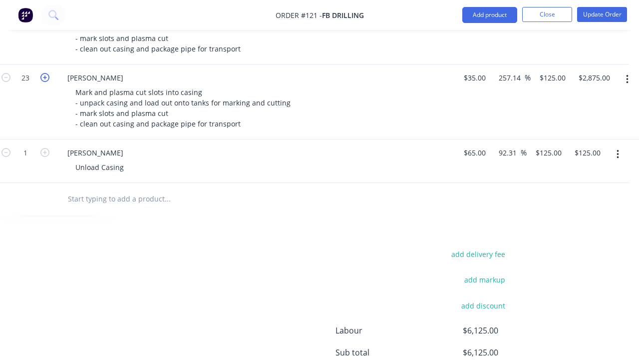
click at [43, 75] on icon "button" at bounding box center [44, 77] width 9 height 9
type input "24"
type input "$3,000.00"
click at [42, 75] on icon "button" at bounding box center [44, 77] width 9 height 9
type input "25"
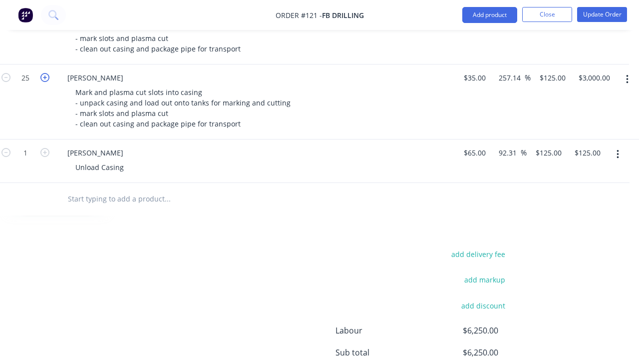
type input "$3,125.00"
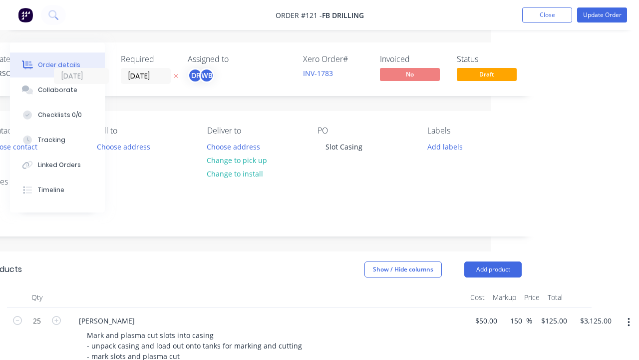
scroll to position [0, 148]
click at [614, 11] on button "Update Order" at bounding box center [602, 14] width 50 height 15
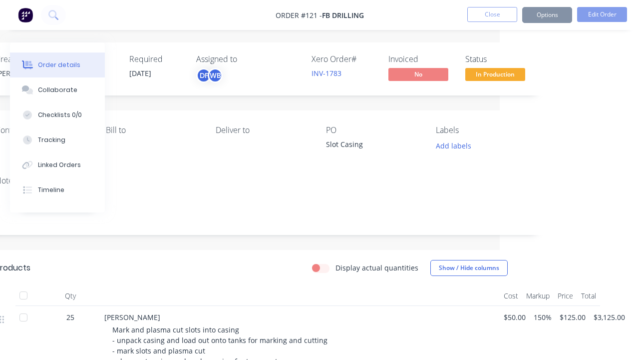
scroll to position [0, 55]
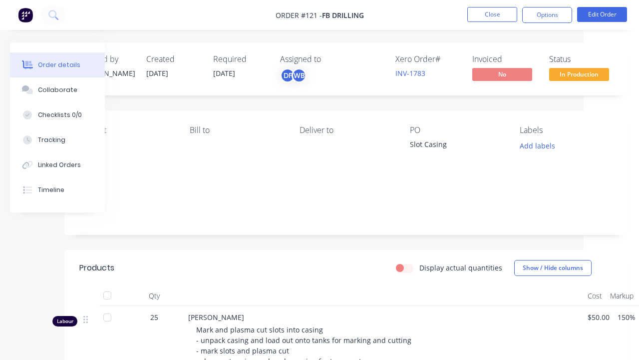
click at [579, 67] on div "Status In Production" at bounding box center [581, 68] width 65 height 29
click at [579, 73] on span "In Production" at bounding box center [579, 74] width 60 height 12
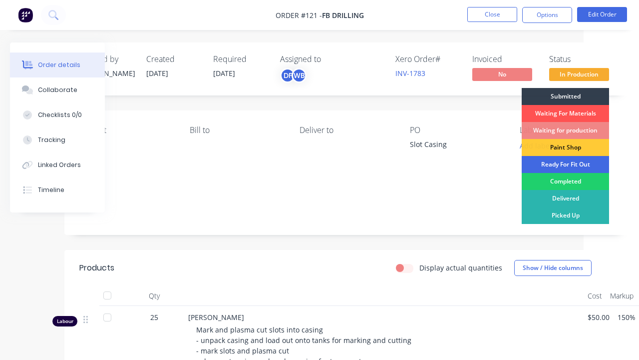
click at [584, 171] on div "Ready For Fit Out" at bounding box center [565, 164] width 87 height 17
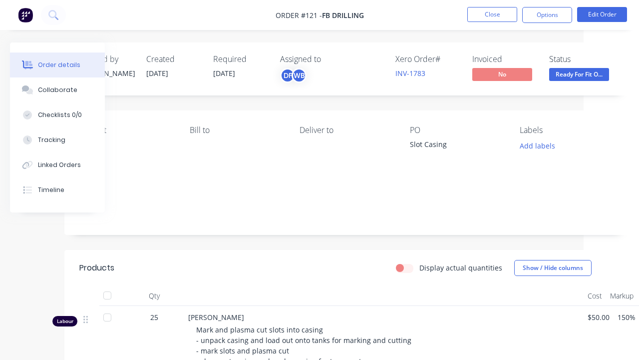
click at [593, 76] on span "Ready For Fit O..." at bounding box center [579, 74] width 60 height 12
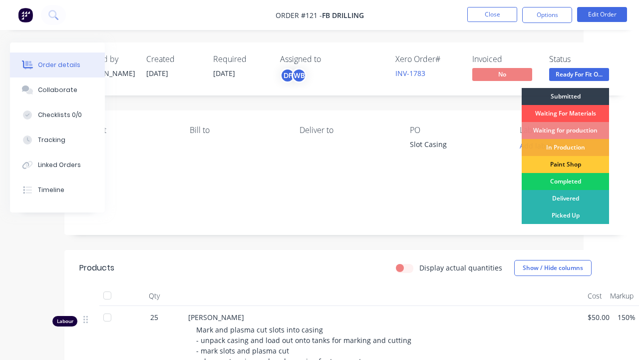
click at [573, 186] on div "Completed" at bounding box center [565, 181] width 87 height 17
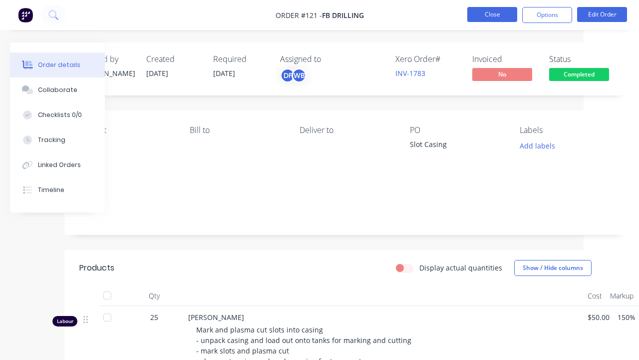
click at [480, 13] on button "Close" at bounding box center [492, 14] width 50 height 15
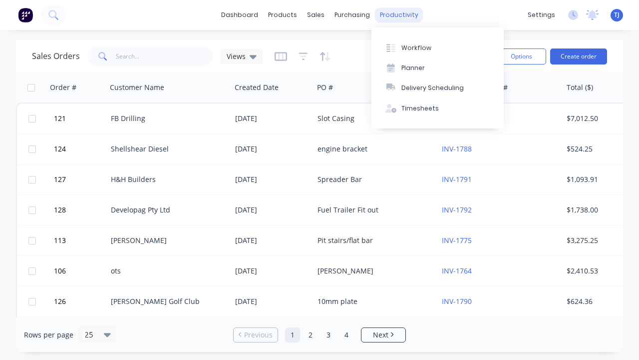
click at [391, 13] on div "productivity" at bounding box center [399, 14] width 48 height 15
click at [411, 42] on button "Workflow" at bounding box center [438, 47] width 132 height 20
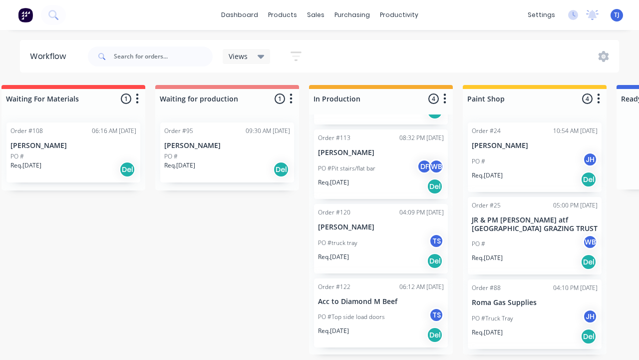
scroll to position [0, 174]
click at [397, 239] on div "PO #truck tray TS" at bounding box center [381, 242] width 126 height 19
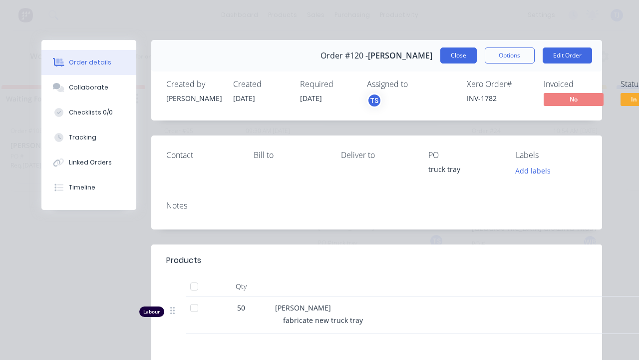
click at [463, 55] on button "Close" at bounding box center [458, 55] width 36 height 16
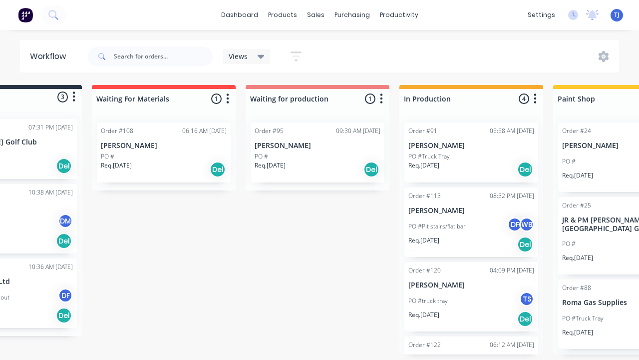
scroll to position [0, 0]
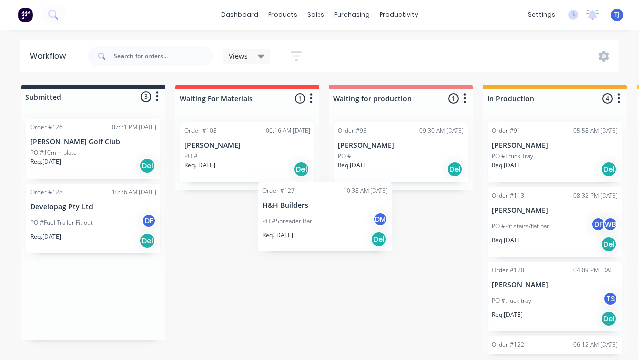
drag, startPoint x: 112, startPoint y: 215, endPoint x: 347, endPoint y: 214, distance: 234.2
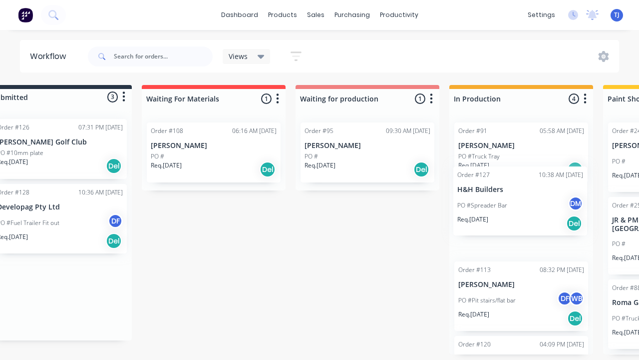
drag, startPoint x: 55, startPoint y: 213, endPoint x: 485, endPoint y: 196, distance: 430.3
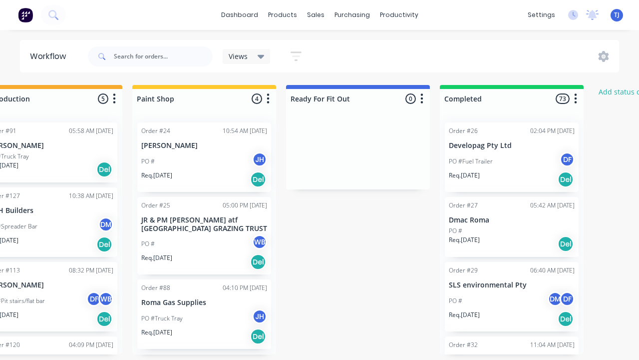
scroll to position [0, 502]
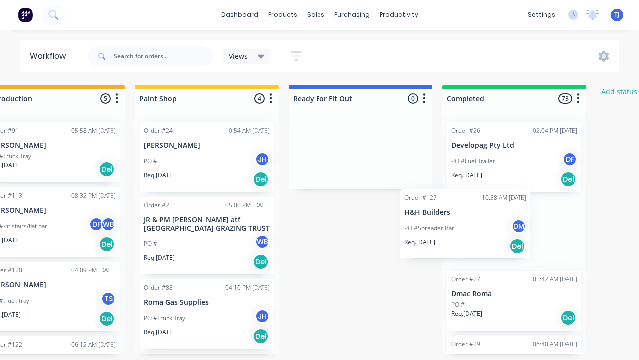
drag, startPoint x: 71, startPoint y: 220, endPoint x: 494, endPoint y: 222, distance: 422.5
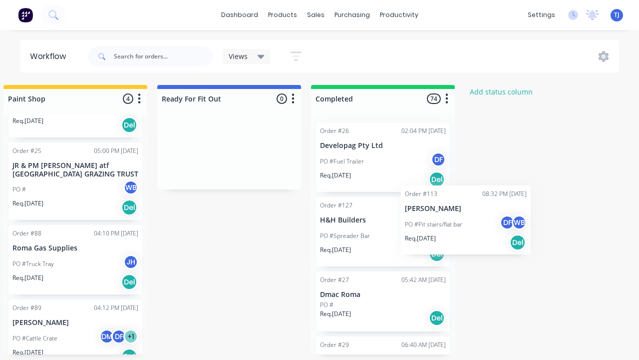
scroll to position [0, 634]
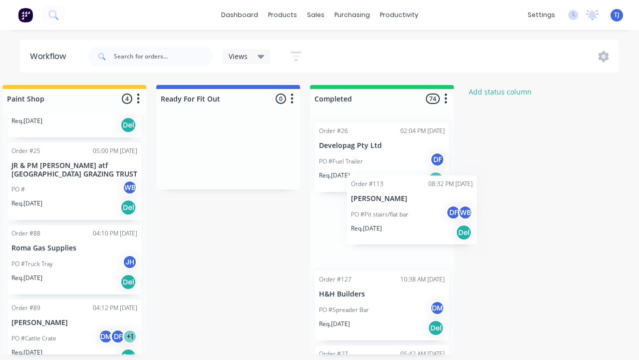
drag, startPoint x: 150, startPoint y: 219, endPoint x: 466, endPoint y: 198, distance: 316.3
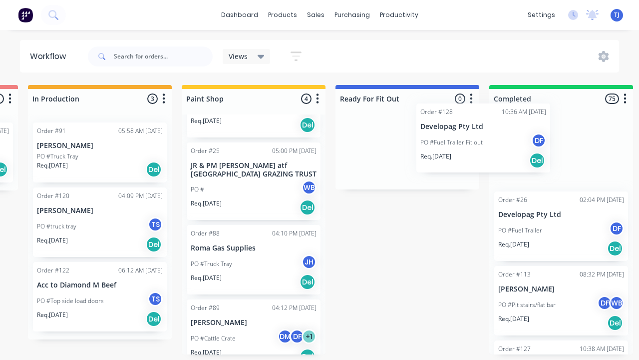
scroll to position [0, 465]
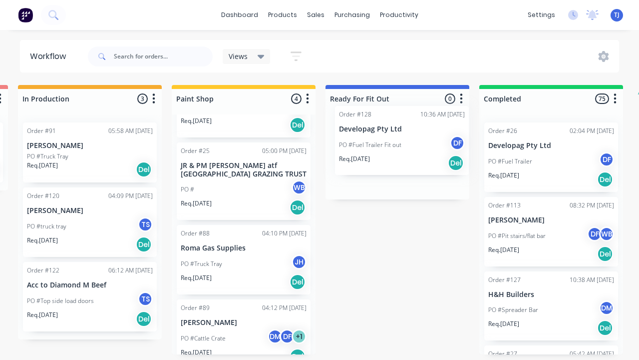
drag, startPoint x: 98, startPoint y: 219, endPoint x: 411, endPoint y: 138, distance: 322.8
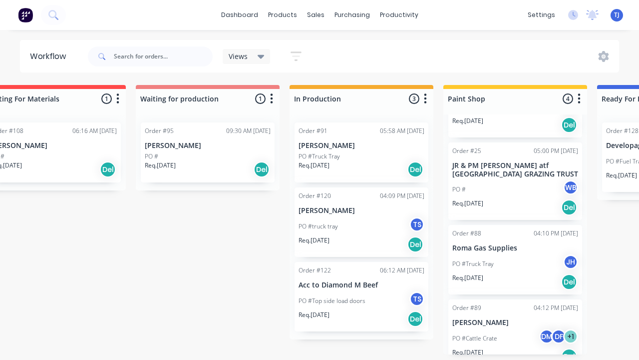
scroll to position [0, 0]
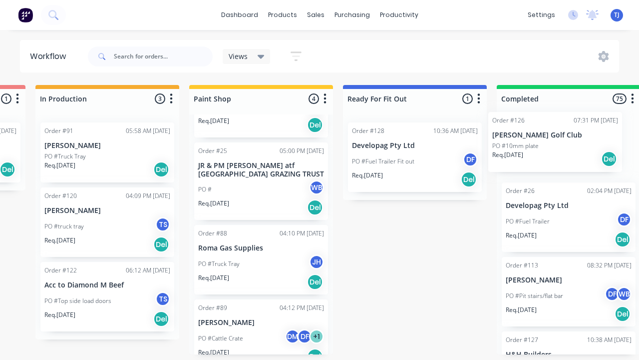
drag, startPoint x: 109, startPoint y: 156, endPoint x: 574, endPoint y: 148, distance: 465.0
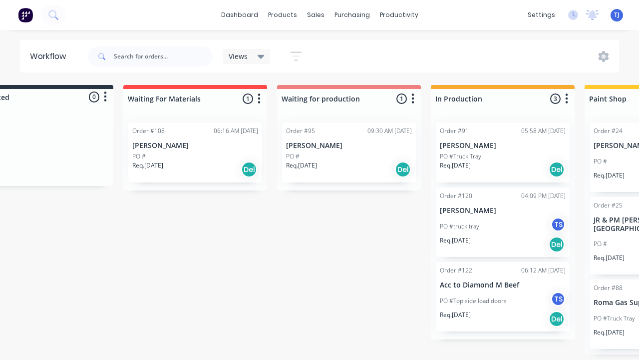
scroll to position [0, 77]
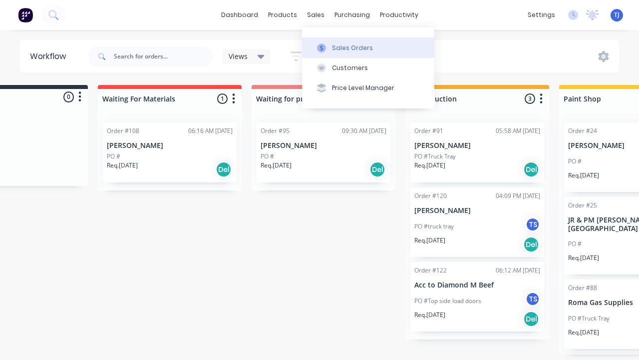
click at [339, 51] on div "Sales Orders" at bounding box center [352, 47] width 41 height 9
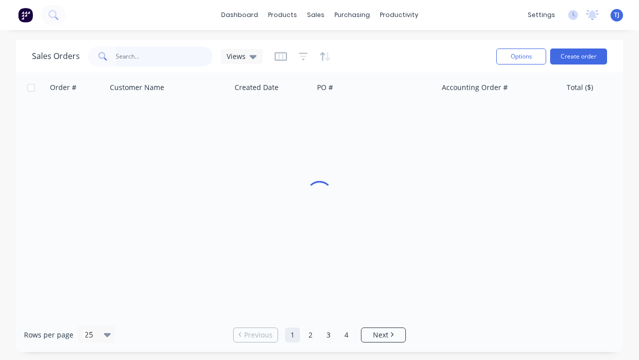
click at [166, 56] on input "text" at bounding box center [164, 56] width 97 height 20
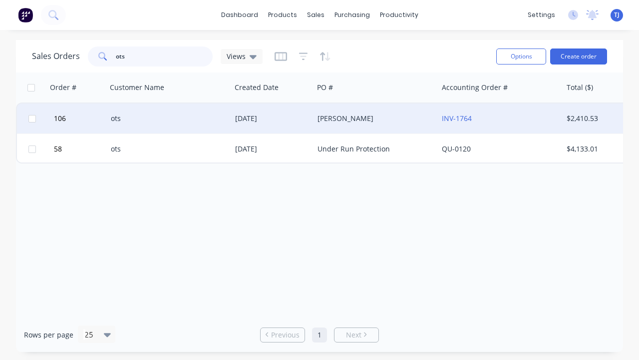
type input "ots"
click at [223, 121] on div "ots" at bounding box center [169, 118] width 116 height 10
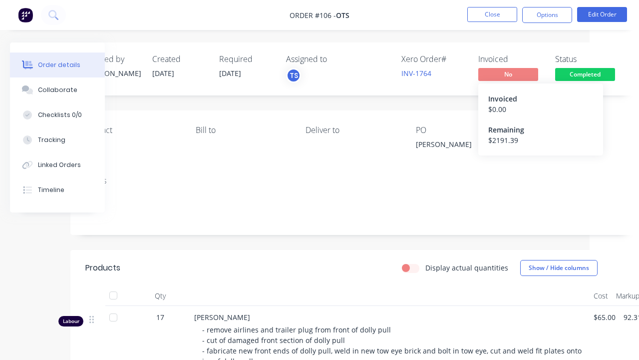
scroll to position [0, 54]
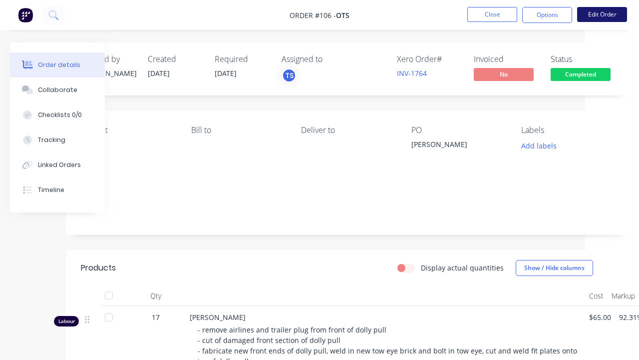
click at [616, 16] on button "Edit Order" at bounding box center [602, 14] width 50 height 15
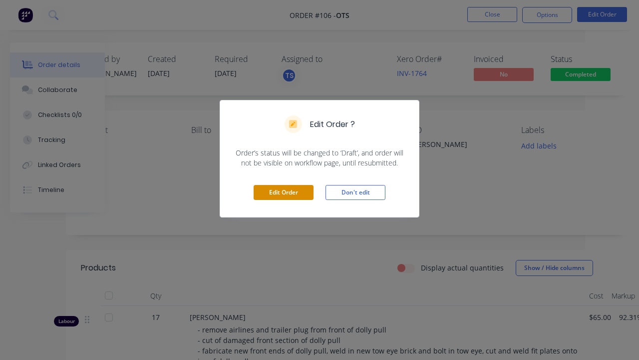
click at [295, 192] on button "Edit Order" at bounding box center [284, 192] width 60 height 15
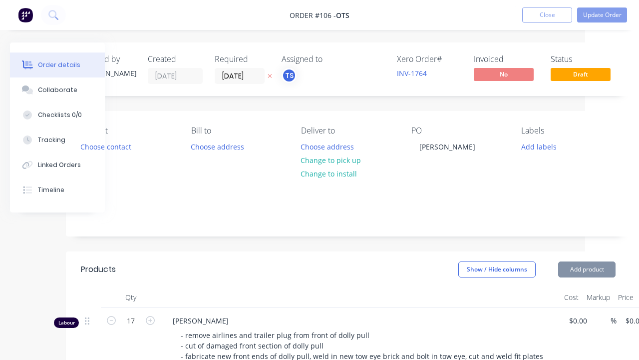
type input "$65.00"
type input "92.31"
type input "$125.00"
type input "$2,125.00"
type input "$34.27"
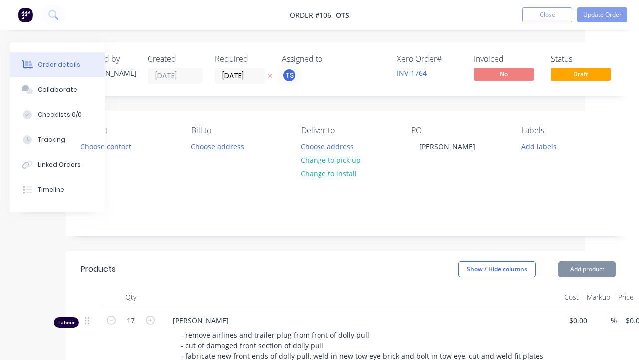
type input "30"
type input "$44.551"
type input "$44.55"
type input "$168.00"
type input "30"
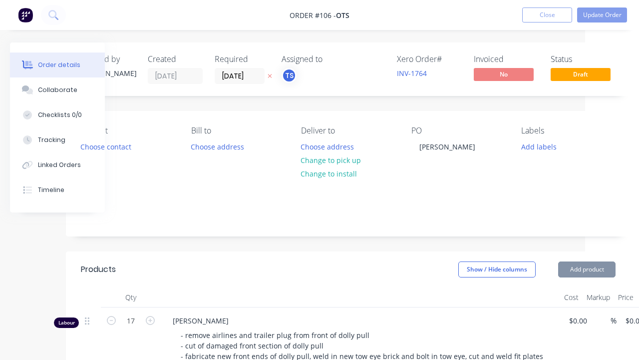
type input "$218.40"
type input "$21.84"
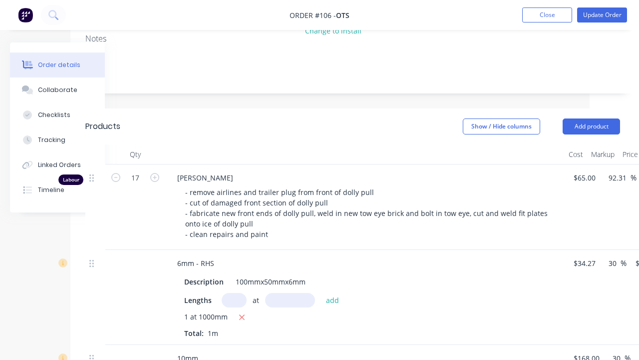
scroll to position [171, 49]
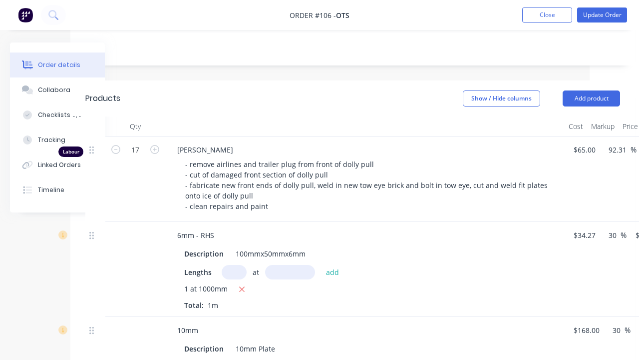
click at [217, 141] on div "[PERSON_NAME] - remove airlines and trailer plug from front of dolly pull - cut…" at bounding box center [365, 178] width 400 height 85
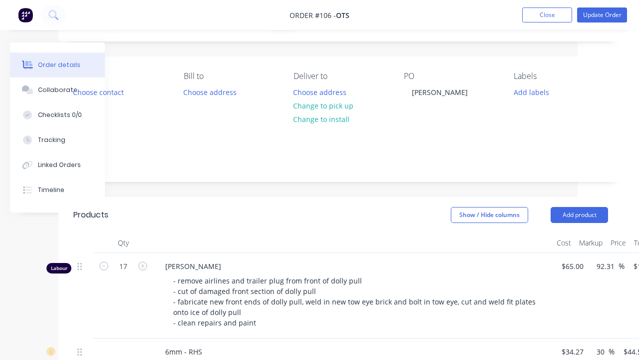
scroll to position [103, 61]
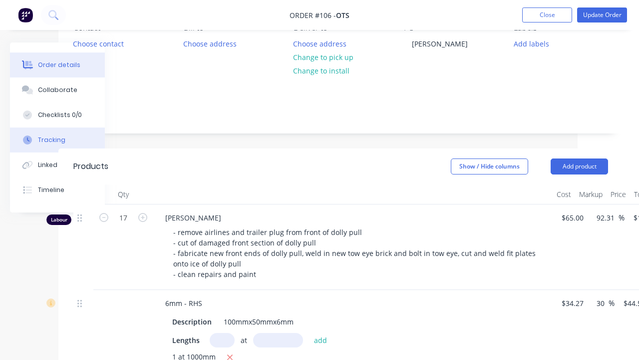
click at [57, 143] on div "Tracking" at bounding box center [51, 139] width 27 height 9
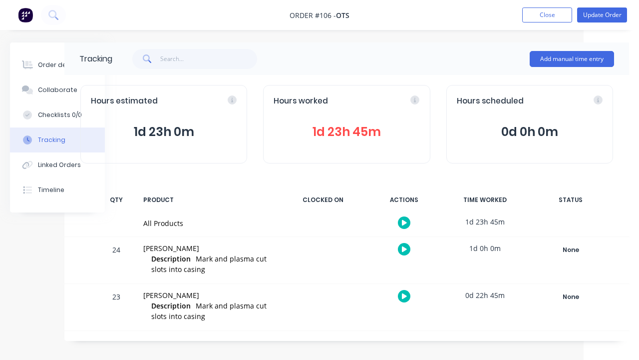
scroll to position [0, 55]
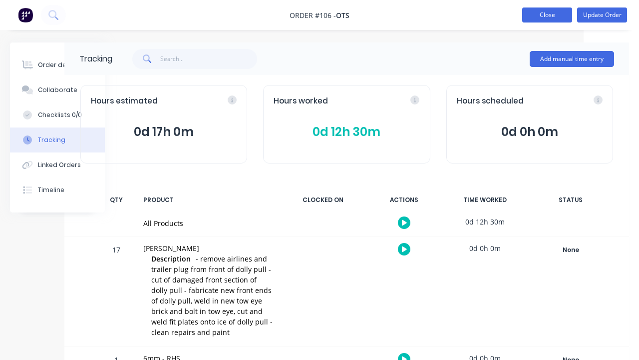
click at [562, 17] on button "Close" at bounding box center [547, 14] width 50 height 15
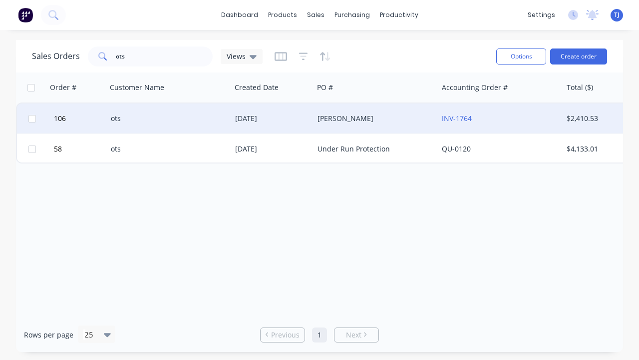
click at [187, 115] on div "ots" at bounding box center [166, 118] width 111 height 10
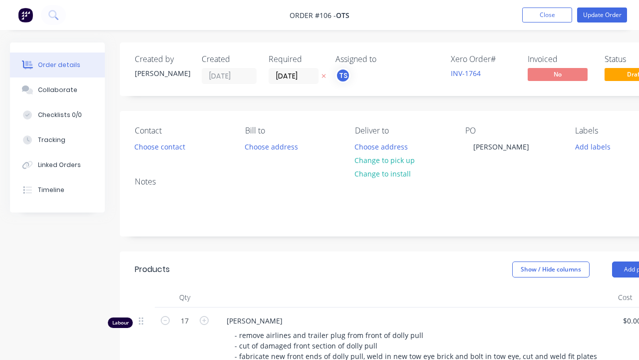
type input "$65.00"
type input "92.31"
type input "$125.00"
type input "$2,125.00"
type input "$34.27"
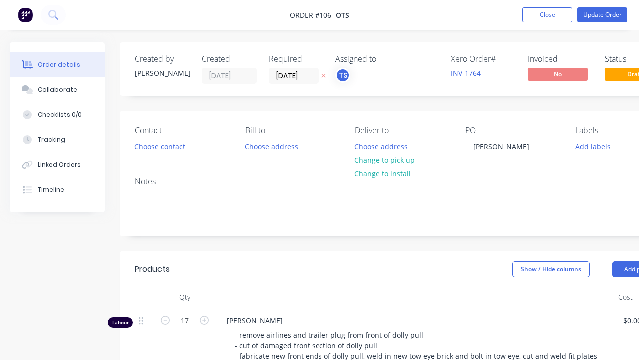
type input "30"
type input "$44.551"
type input "$44.55"
type input "$168.00"
type input "30"
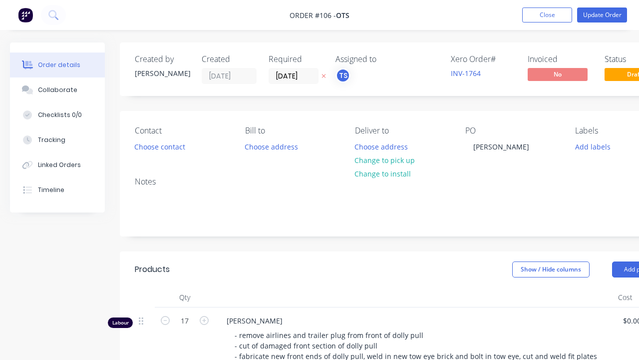
type input "$218.40"
type input "$21.84"
click at [190, 328] on div "17" at bounding box center [185, 349] width 60 height 85
click at [190, 319] on input "17" at bounding box center [185, 320] width 26 height 15
type input "15"
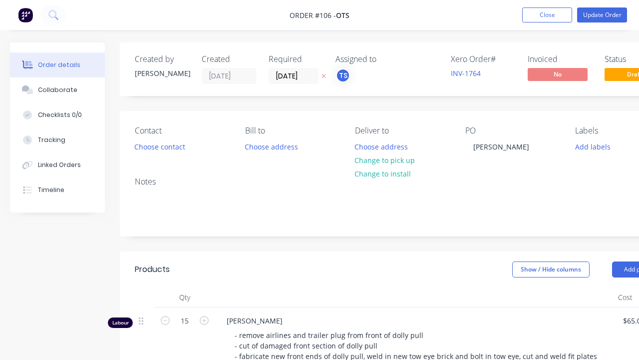
click at [246, 309] on div "[PERSON_NAME] - remove airlines and trailer plug from front of dolly pull - cut…" at bounding box center [415, 349] width 400 height 85
type input "$1,875.00"
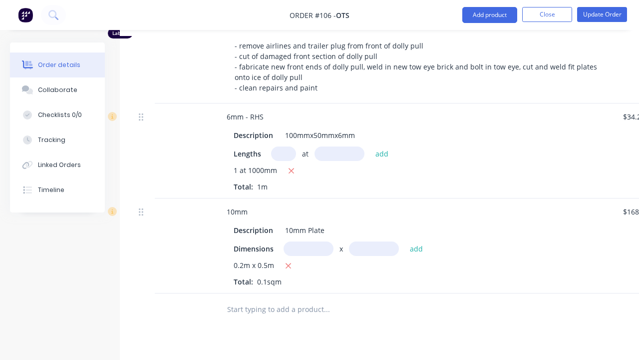
scroll to position [288, 0]
click at [171, 78] on div "15" at bounding box center [185, 61] width 60 height 85
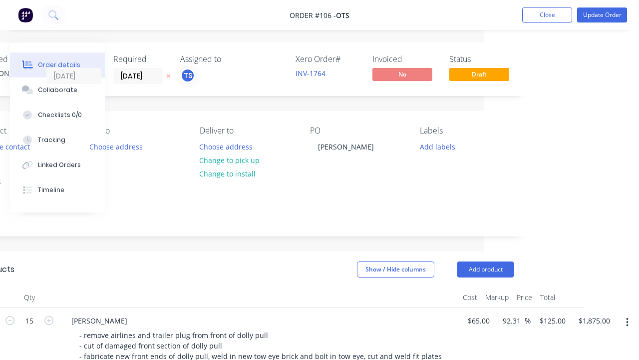
scroll to position [43, 155]
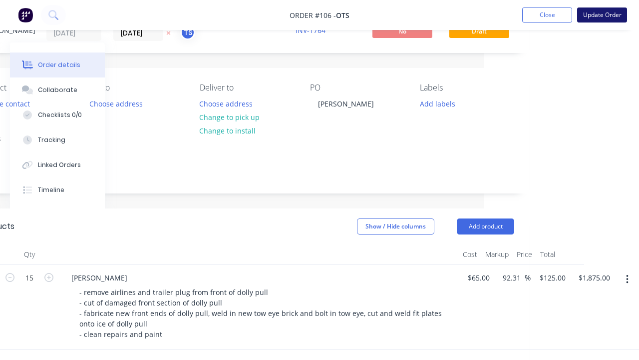
click at [609, 16] on button "Update Order" at bounding box center [602, 14] width 50 height 15
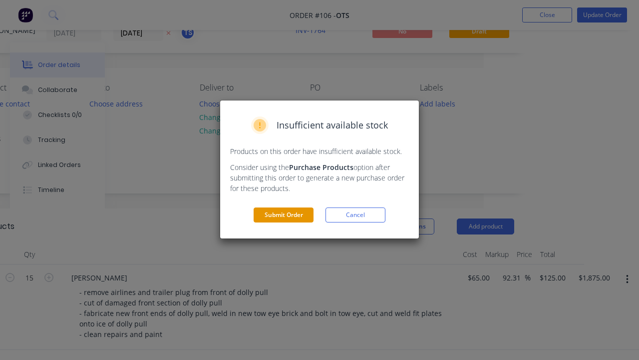
click at [290, 216] on button "Submit Order" at bounding box center [284, 214] width 60 height 15
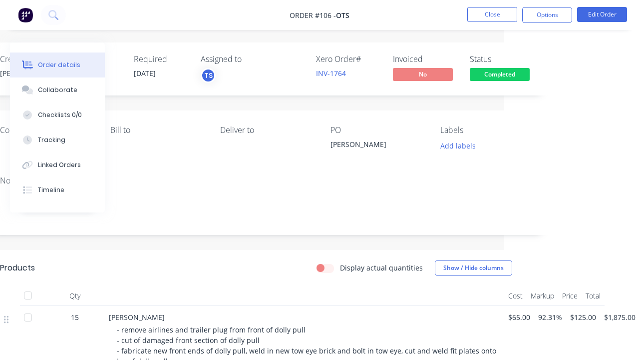
scroll to position [0, 135]
click at [359, 143] on div "[PERSON_NAME]" at bounding box center [378, 146] width 94 height 14
click at [361, 143] on div "[PERSON_NAME]" at bounding box center [378, 146] width 94 height 14
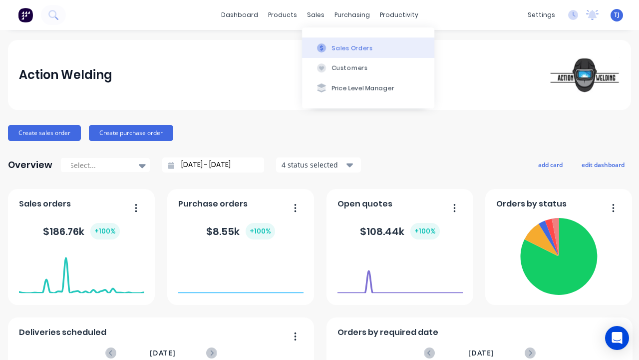
click at [340, 48] on div "Sales Orders" at bounding box center [352, 47] width 41 height 9
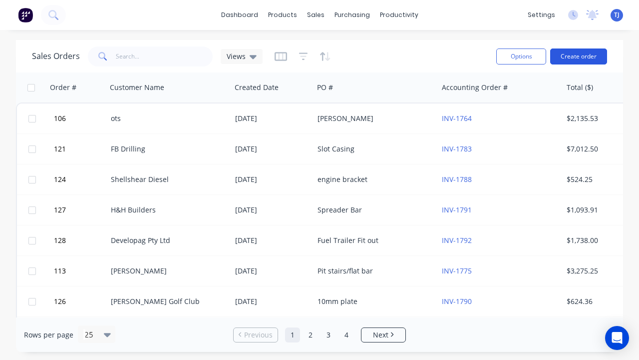
click at [567, 54] on button "Create order" at bounding box center [578, 56] width 57 height 16
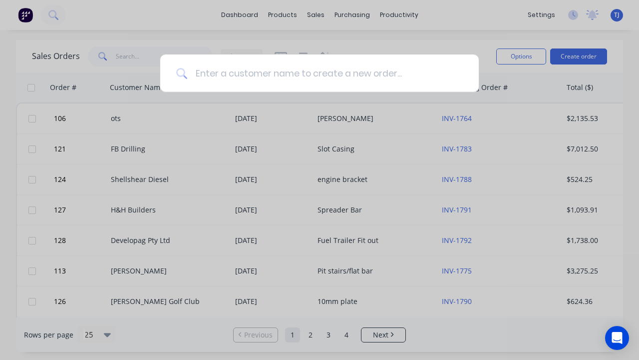
click at [431, 72] on input at bounding box center [325, 72] width 276 height 37
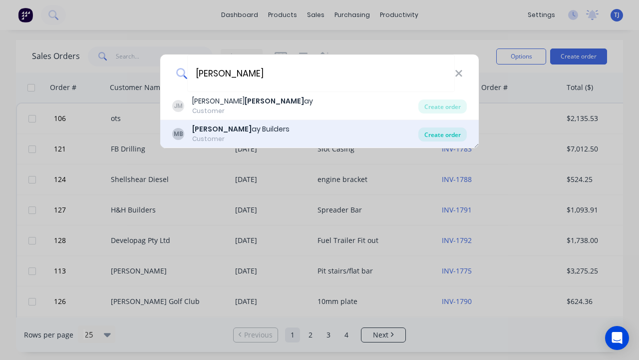
type input "Murr"
click at [444, 133] on div "Create order" at bounding box center [443, 134] width 48 height 14
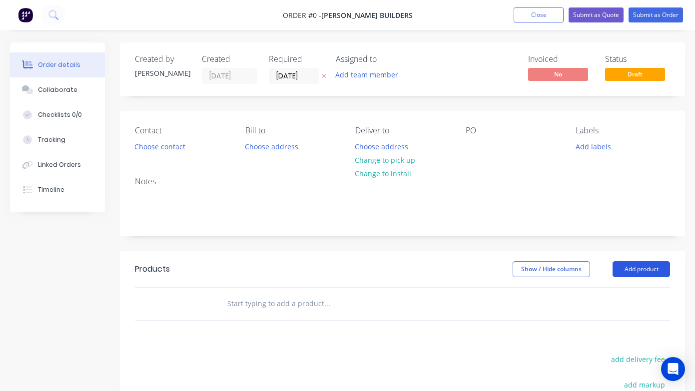
click at [631, 265] on button "Add product" at bounding box center [640, 269] width 57 height 16
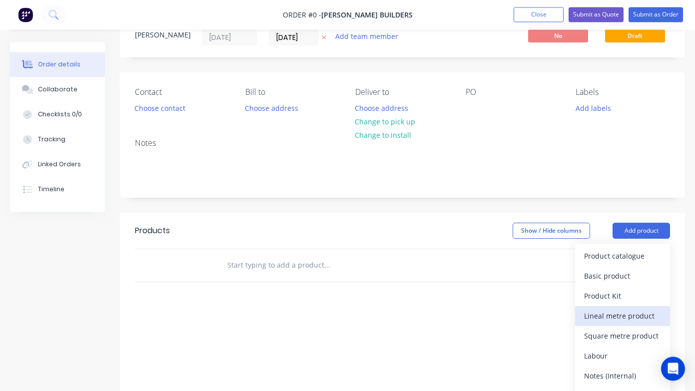
scroll to position [46, 0]
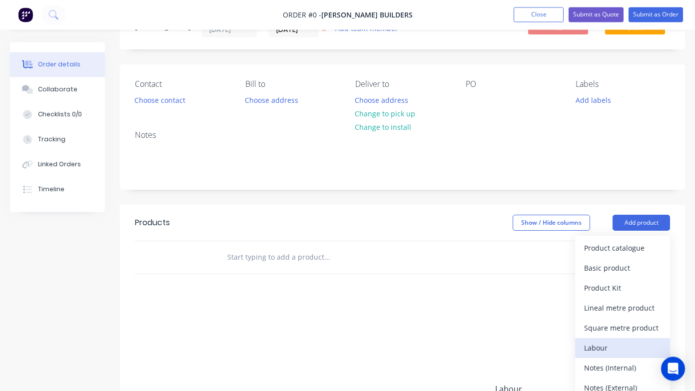
click at [630, 340] on button "Labour" at bounding box center [622, 349] width 95 height 20
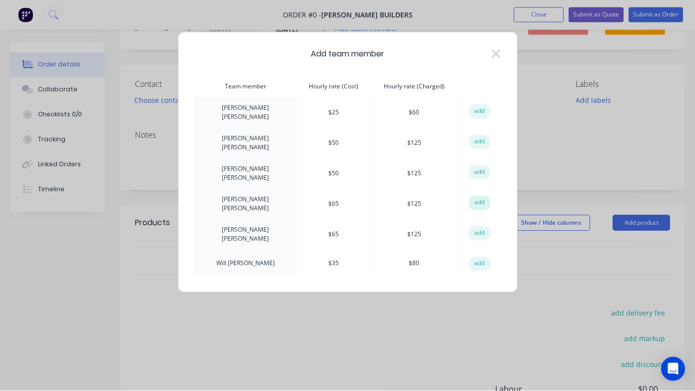
click at [482, 196] on button "add" at bounding box center [479, 203] width 22 height 15
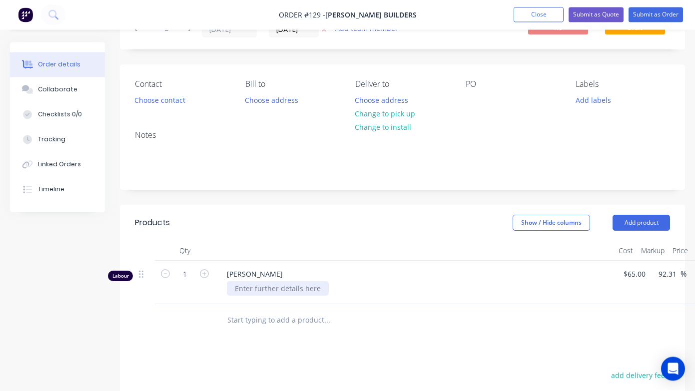
click at [257, 291] on div at bounding box center [278, 289] width 102 height 14
click at [189, 268] on input "1" at bounding box center [185, 274] width 26 height 15
type input "3"
type input "$375.00"
click at [411, 336] on div "Products Show / Hide columns Add product Qty Cost Markup Price Total Labour 3 T…" at bounding box center [402, 391] width 565 height 372
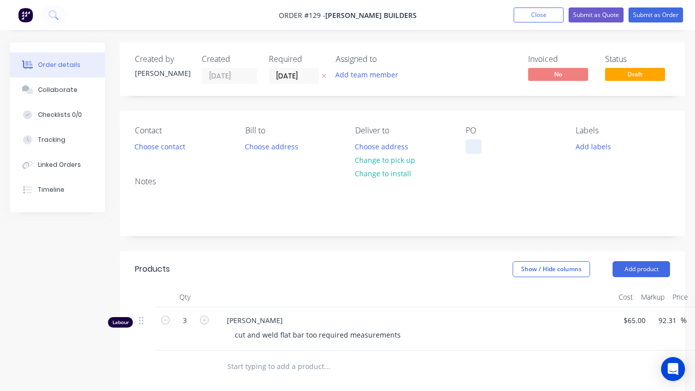
click at [477, 143] on div at bounding box center [473, 146] width 16 height 14
click at [389, 79] on button "Add team member" at bounding box center [366, 74] width 73 height 13
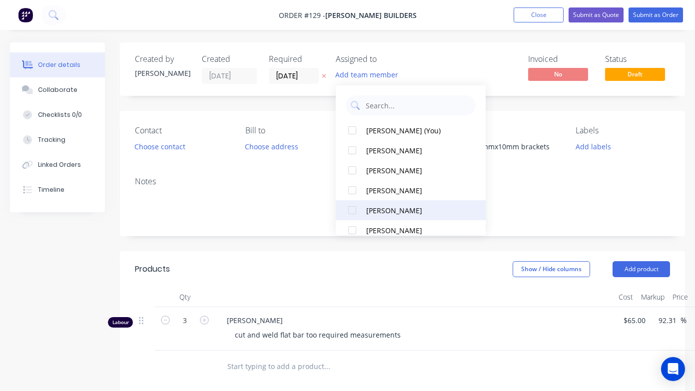
click at [410, 215] on div "[PERSON_NAME]" at bounding box center [416, 210] width 100 height 10
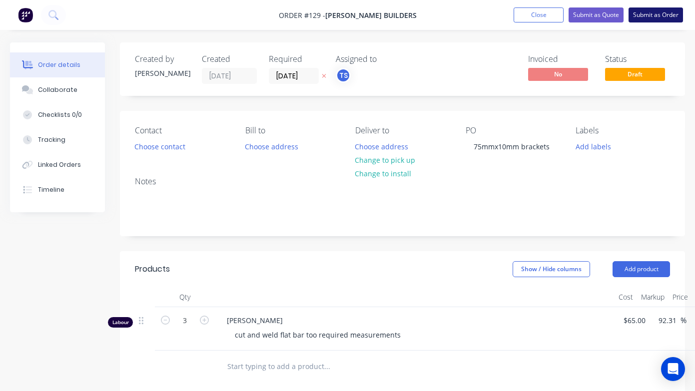
click at [639, 21] on button "Submit as Order" at bounding box center [655, 14] width 54 height 15
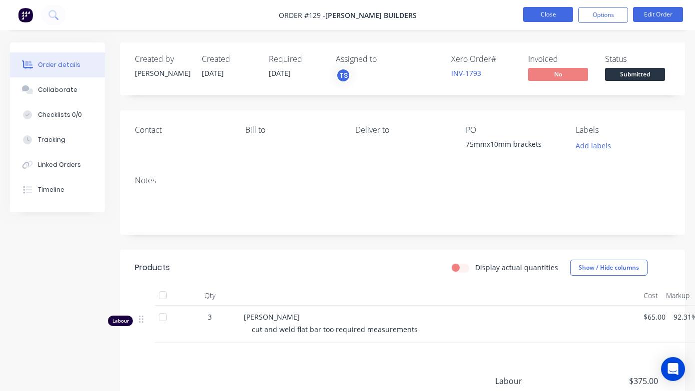
click at [554, 11] on button "Close" at bounding box center [548, 14] width 50 height 15
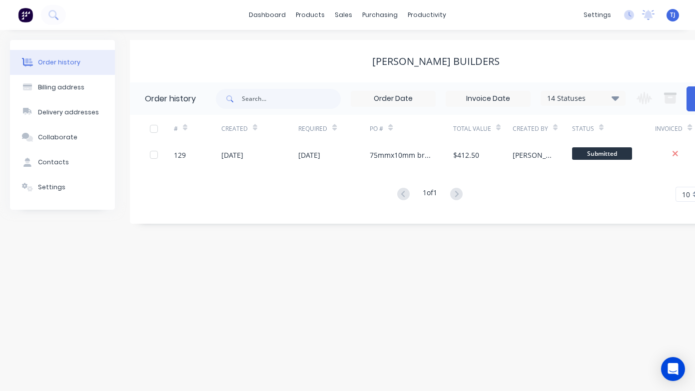
click at [318, 63] on div "Murray Builders" at bounding box center [435, 61] width 611 height 12
